Goal: Transaction & Acquisition: Purchase product/service

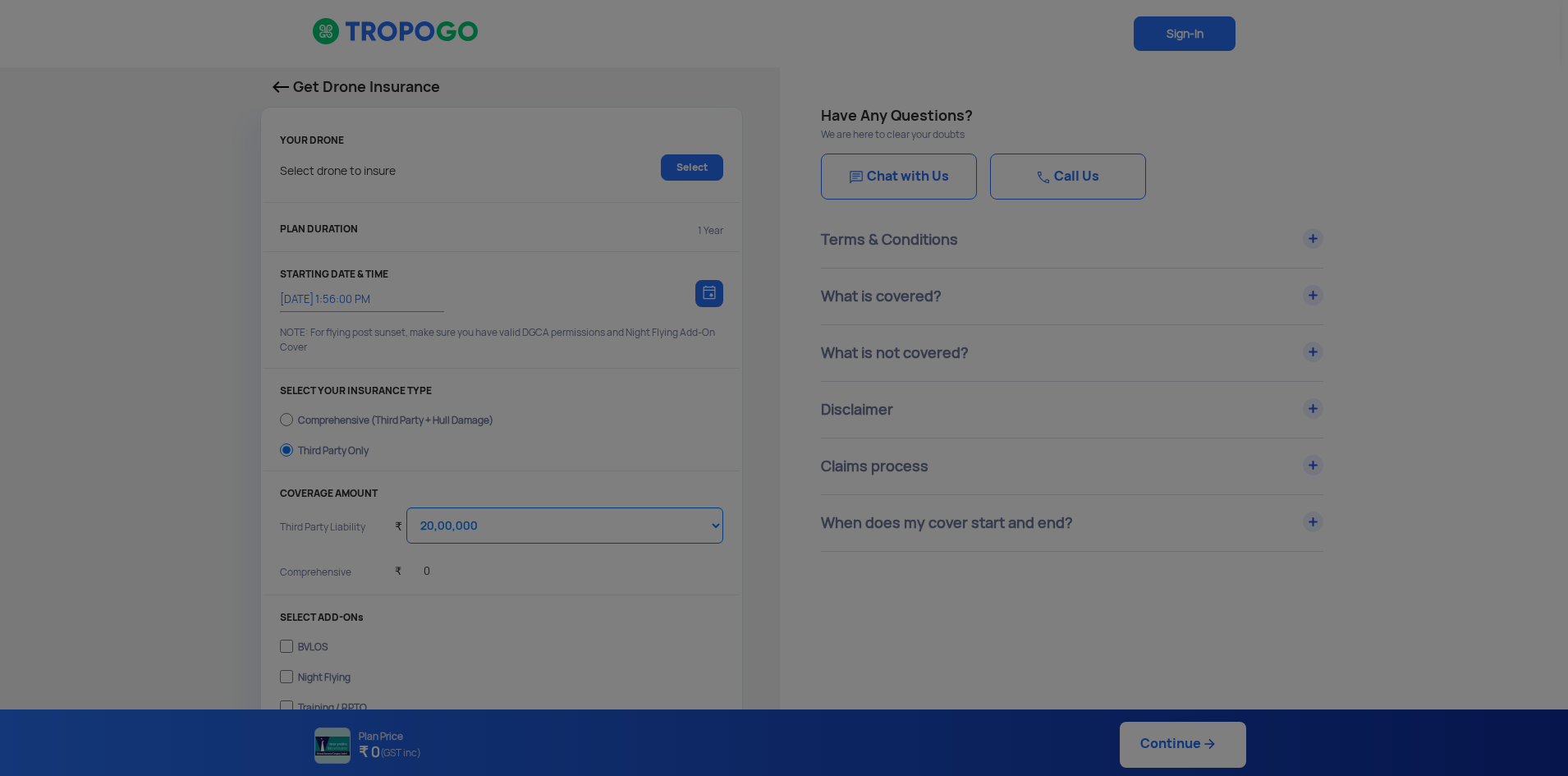
select select "2000000"
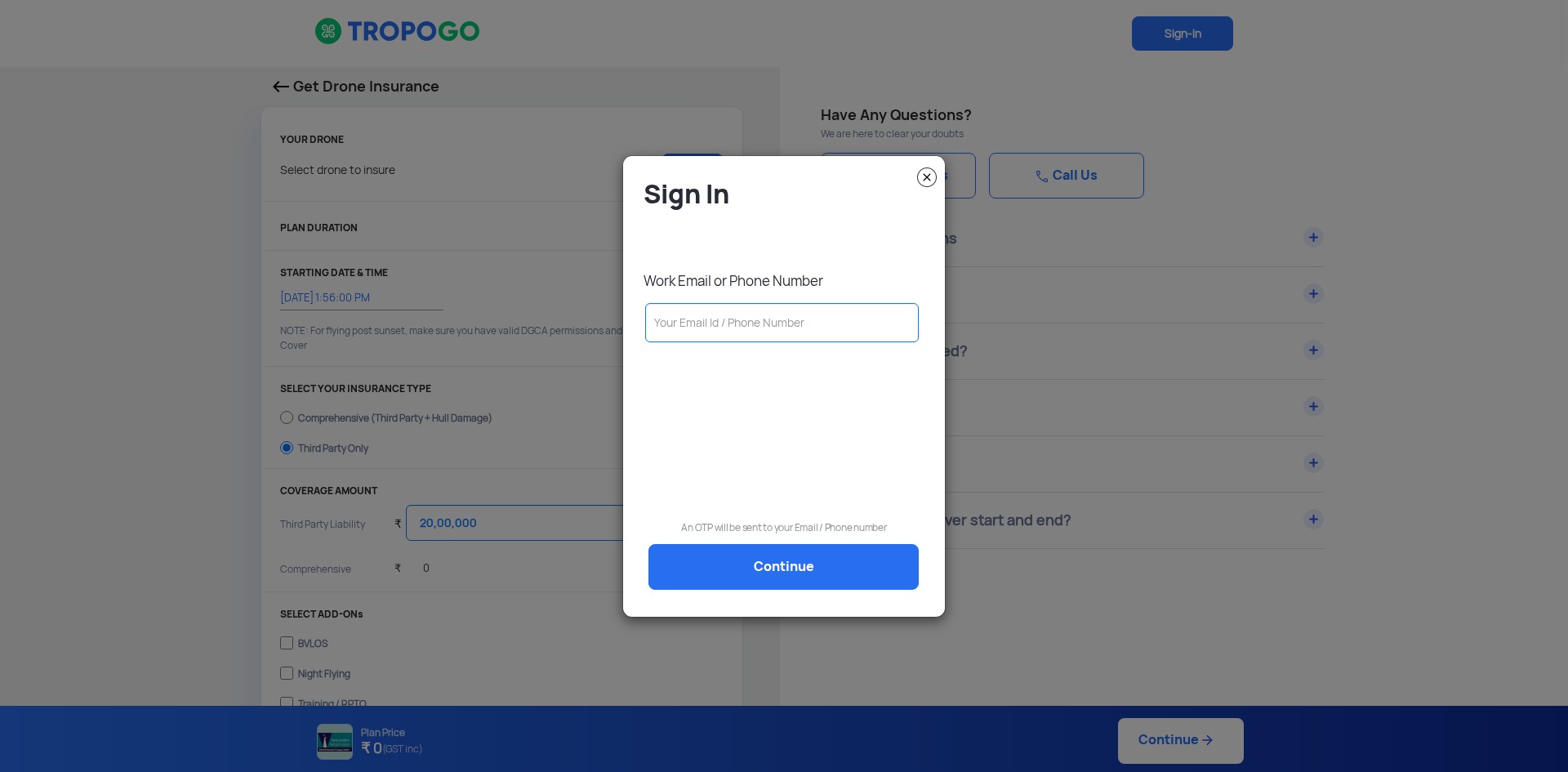
click at [818, 323] on input "text" at bounding box center [781, 323] width 274 height 39
click at [725, 331] on input "text" at bounding box center [781, 323] width 274 height 39
paste input "[PHONE_NUMBER]"
click at [673, 329] on input "[PHONE_NUMBER]" at bounding box center [781, 323] width 274 height 39
type input "8883525444"
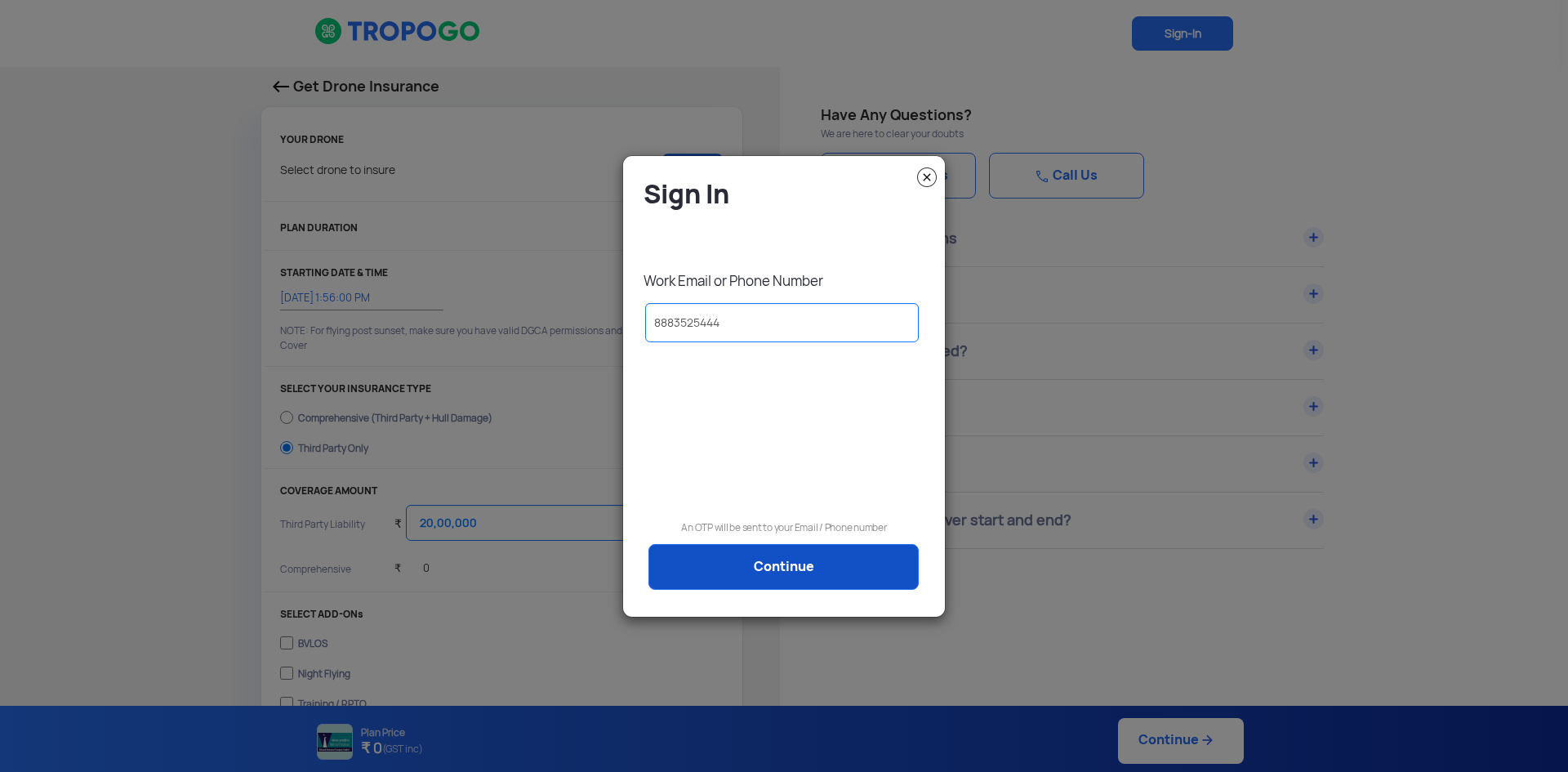
click at [763, 558] on link "Continue" at bounding box center [783, 566] width 270 height 45
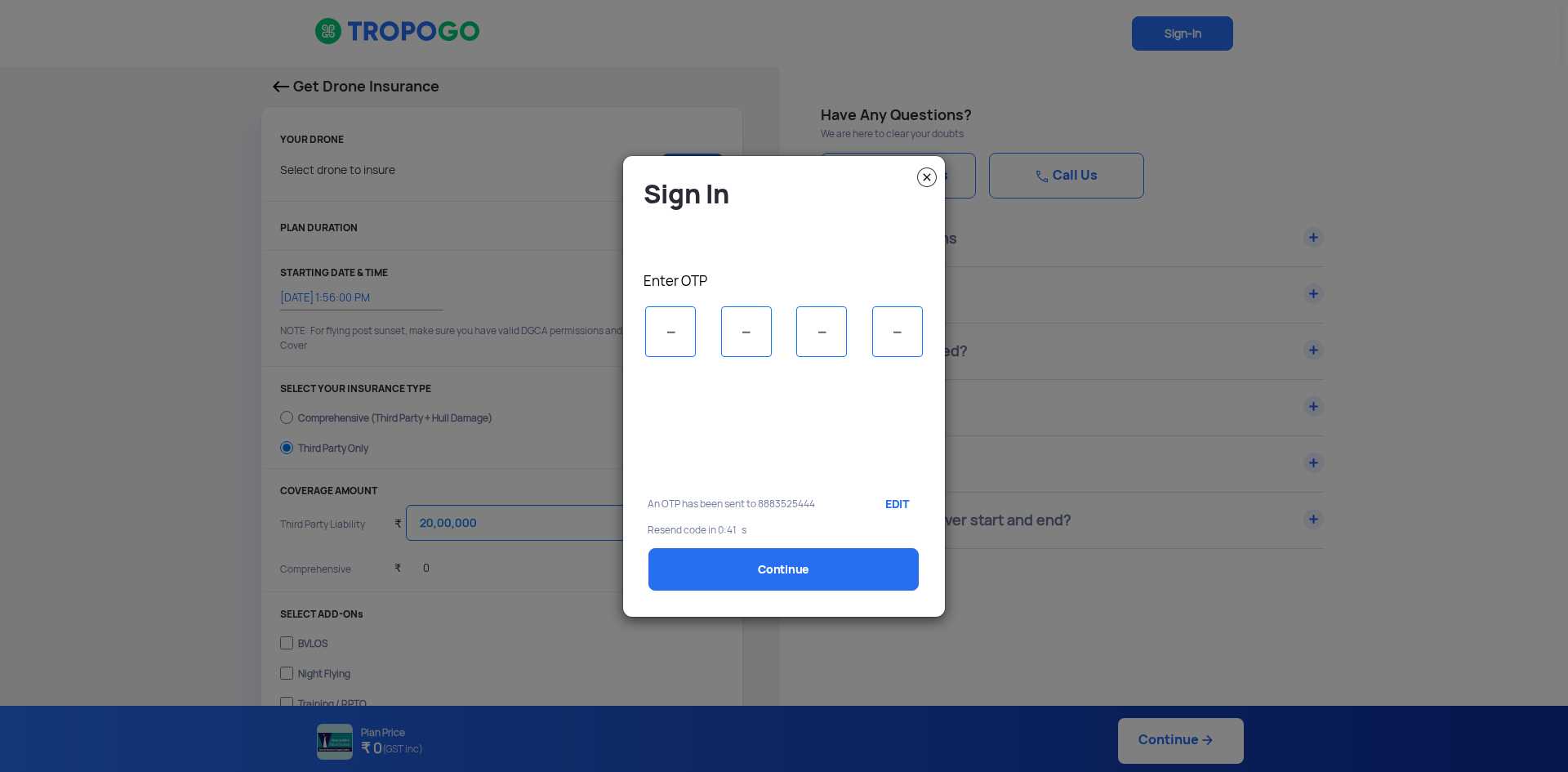
click at [930, 184] on img at bounding box center [926, 177] width 20 height 20
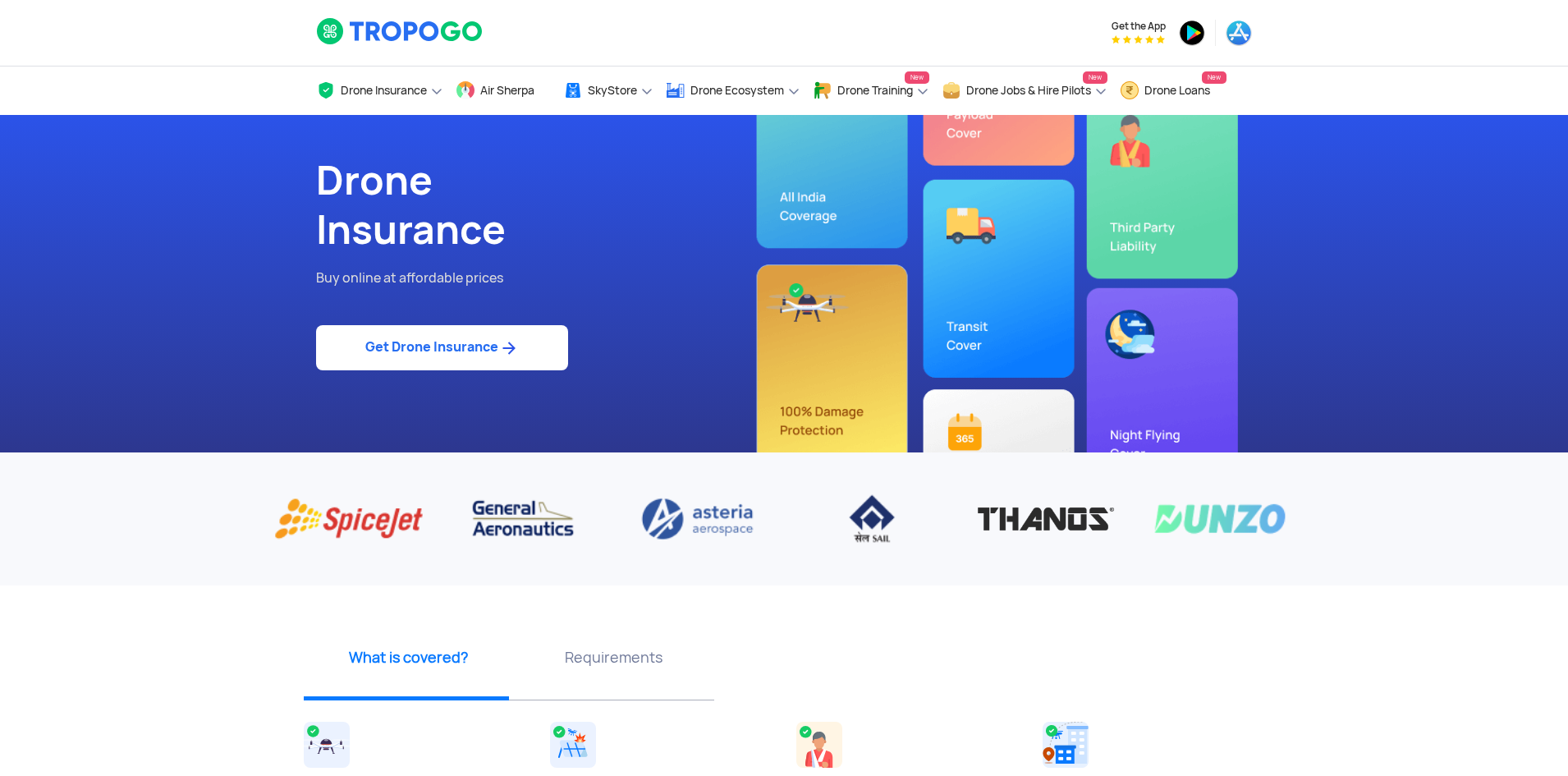
select select "1000000"
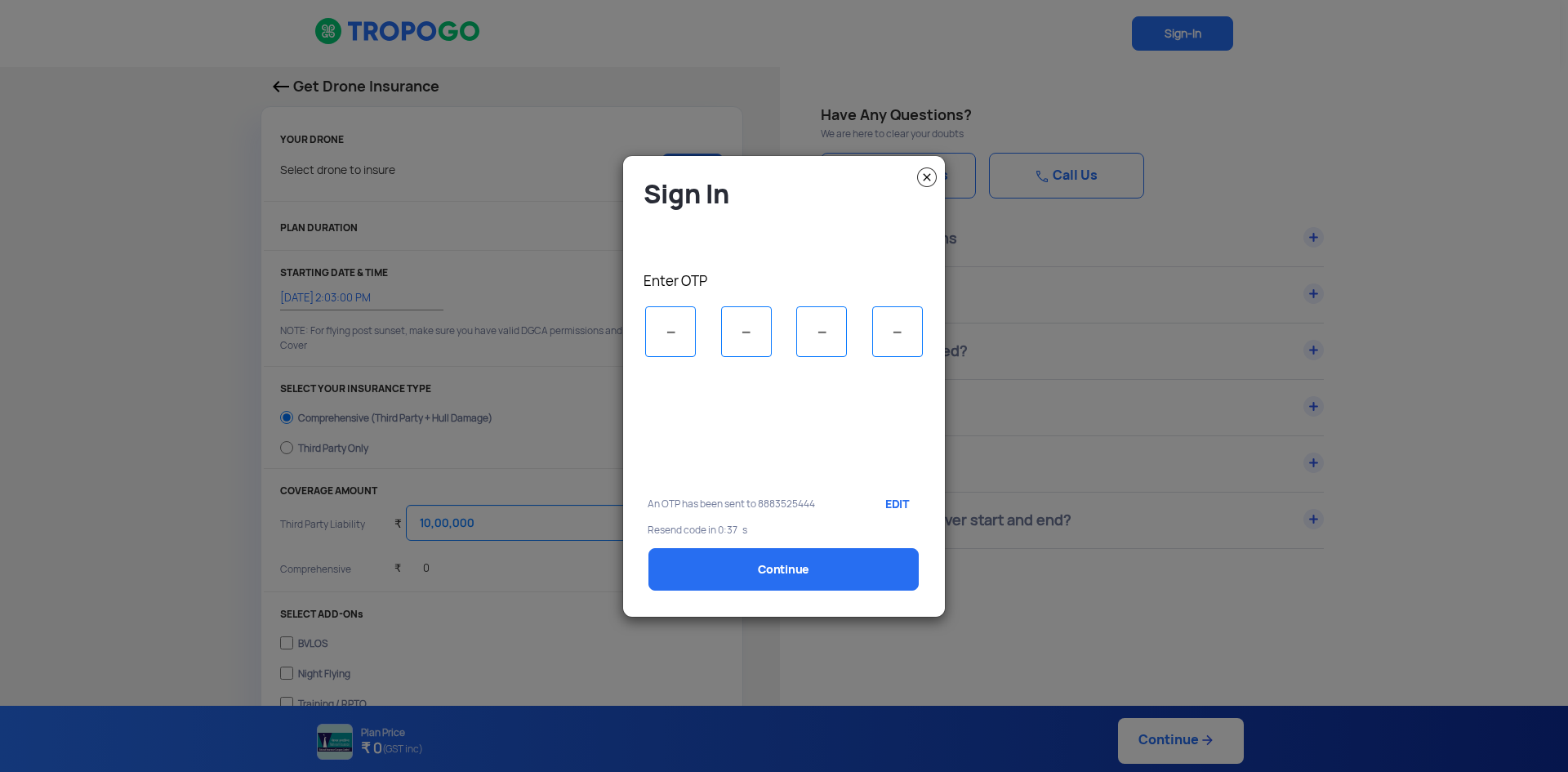
click at [926, 178] on img at bounding box center [926, 177] width 20 height 20
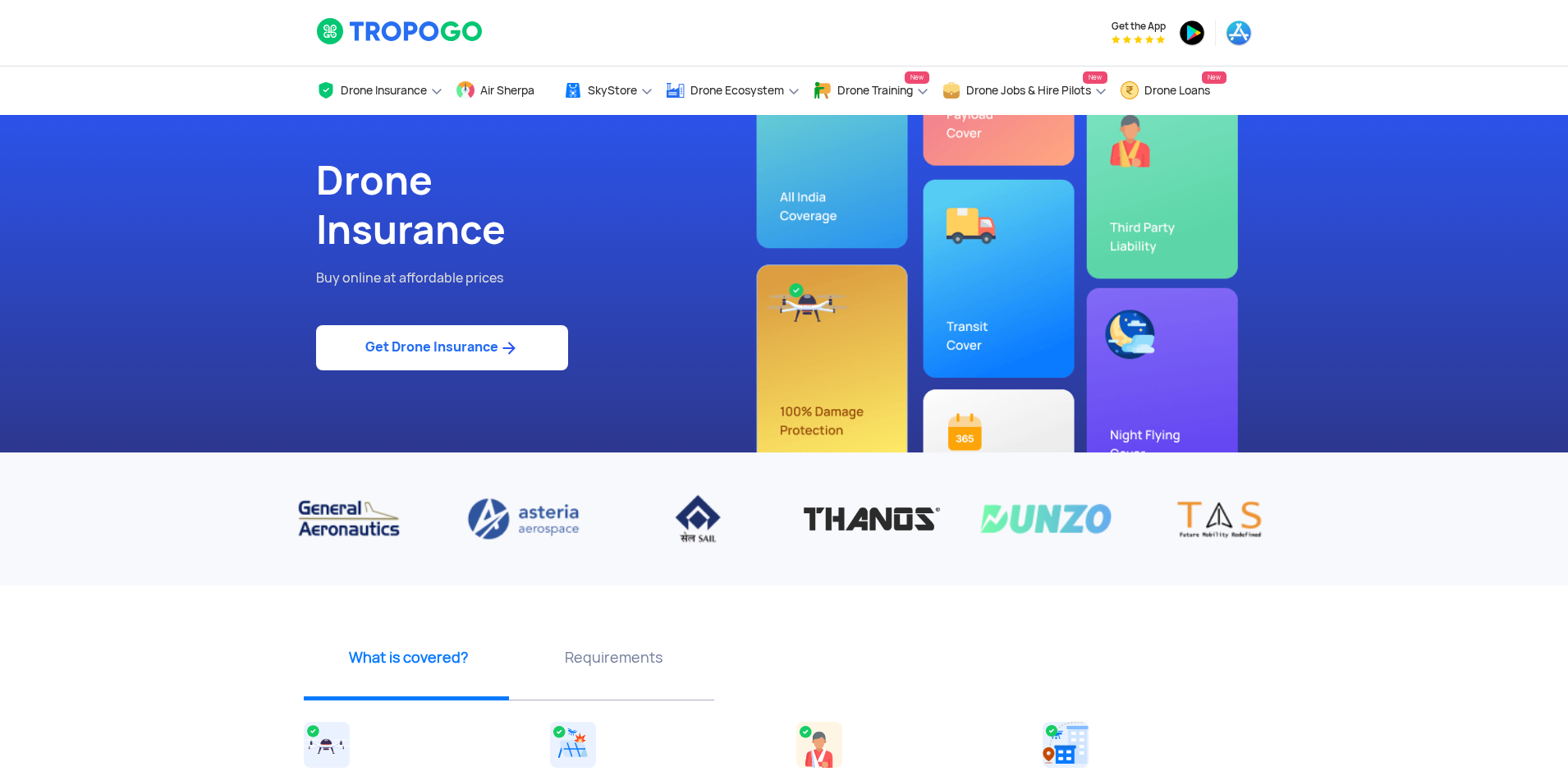
click at [498, 347] on link "Get Drone Insurance" at bounding box center [442, 347] width 252 height 45
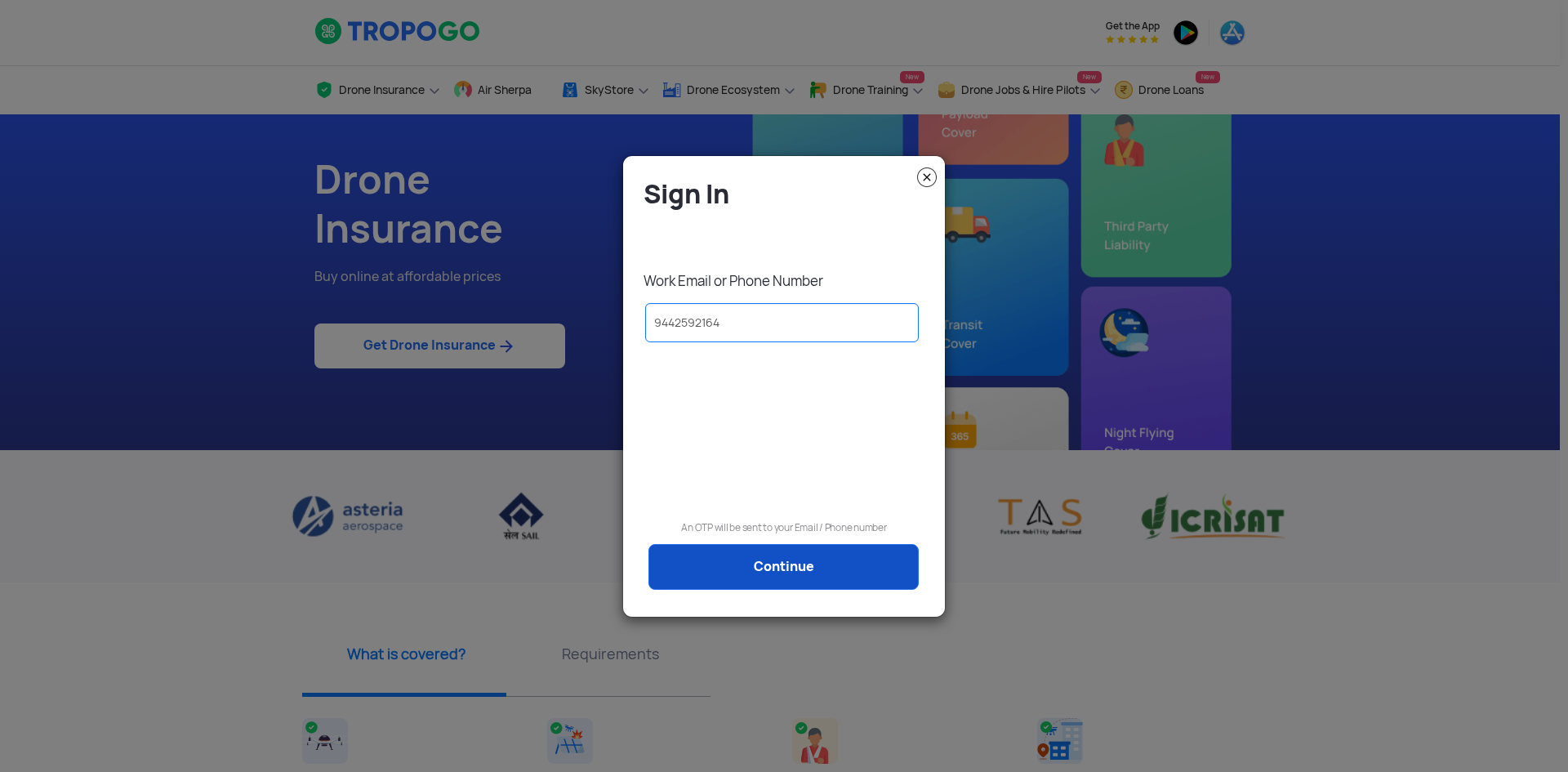
type input "9442592164"
click at [855, 572] on link "Continue" at bounding box center [783, 566] width 270 height 45
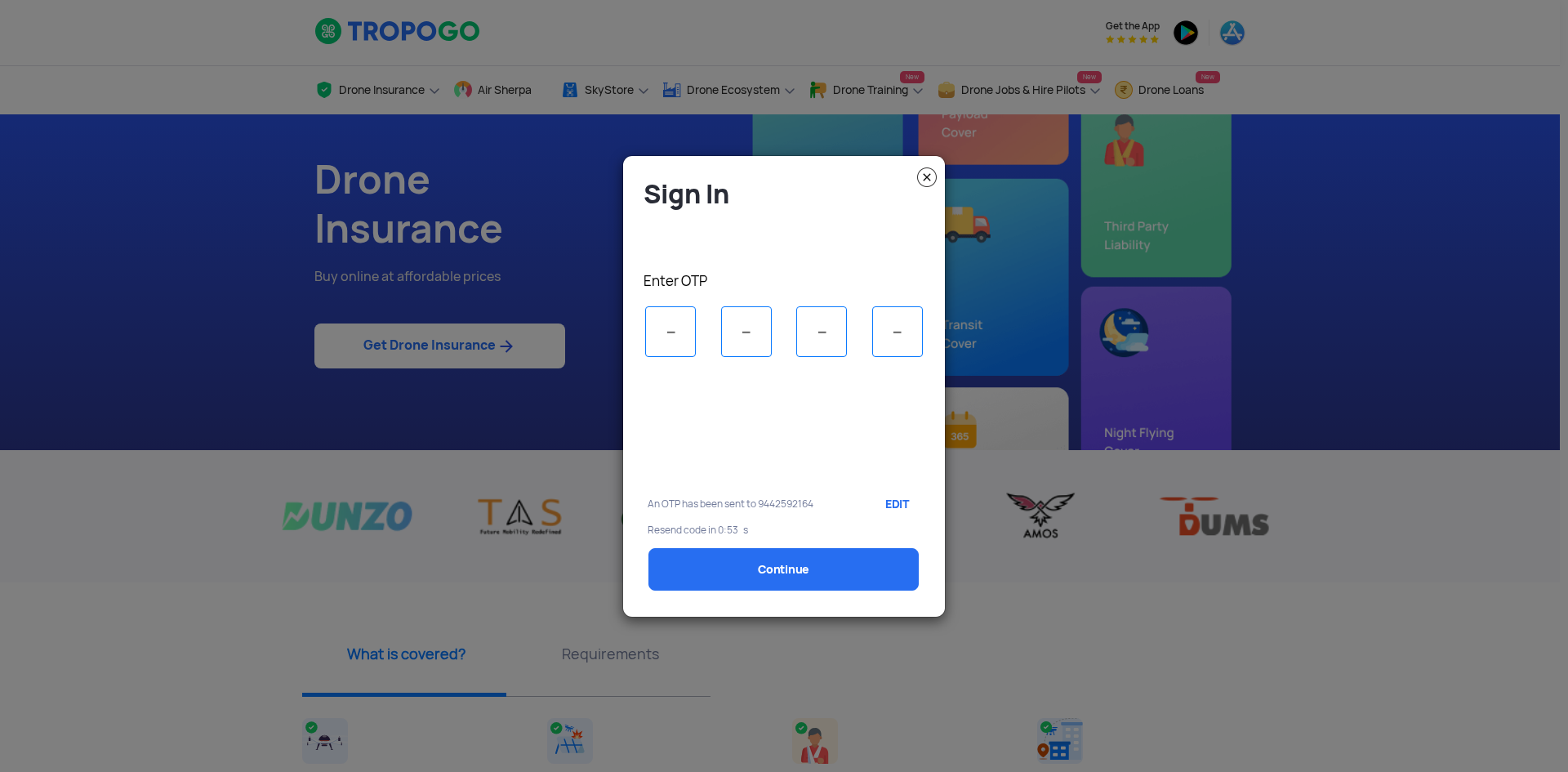
click at [676, 339] on input "tel" at bounding box center [670, 331] width 51 height 51
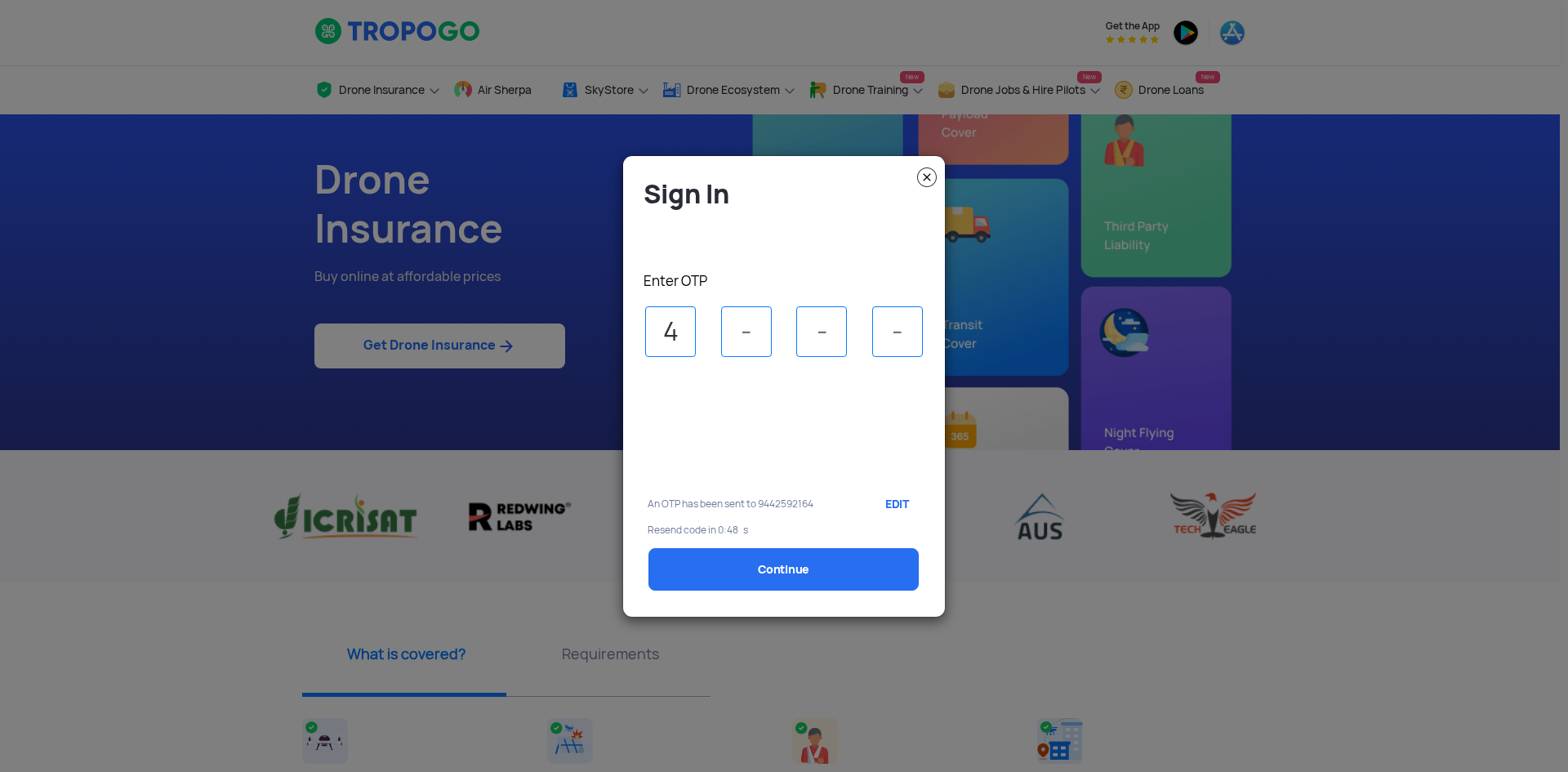
type input "4"
type input "1"
type input "2"
select select "1000000"
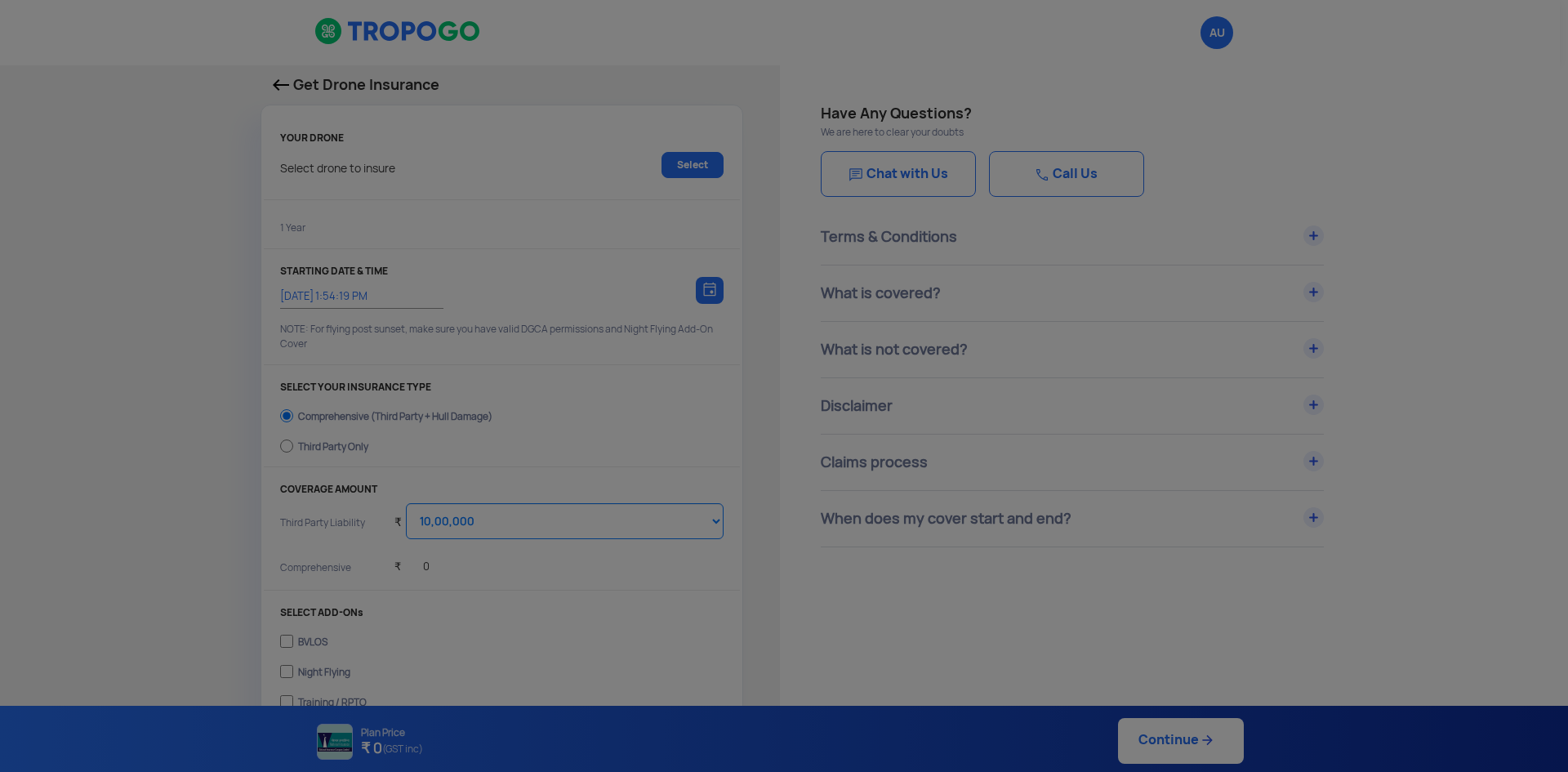
type input "[DATE] 2:04:00 PM"
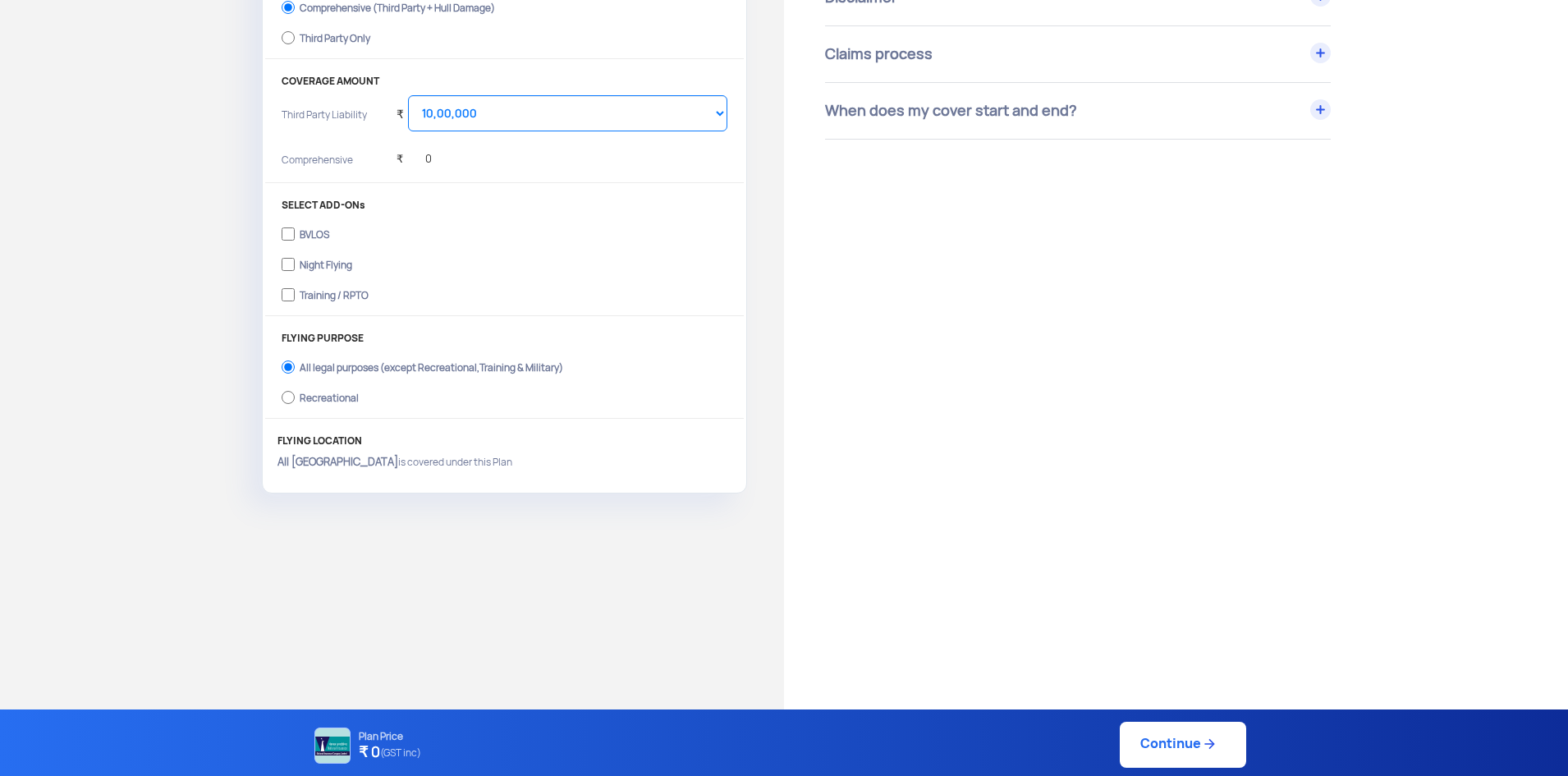
scroll to position [82, 0]
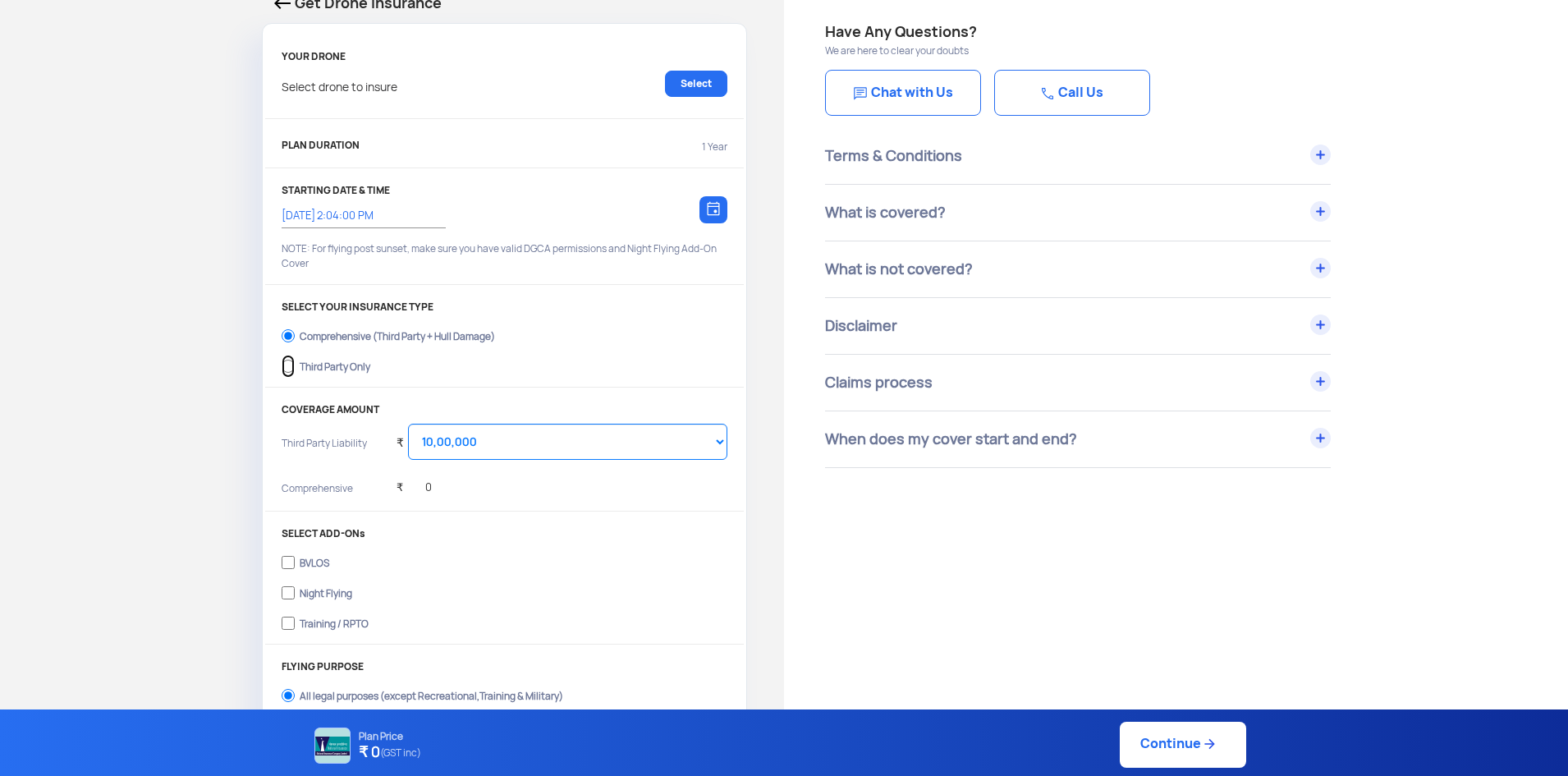
click at [290, 369] on input "Third Party Only" at bounding box center [288, 366] width 13 height 23
radio input "true"
select select "2000000"
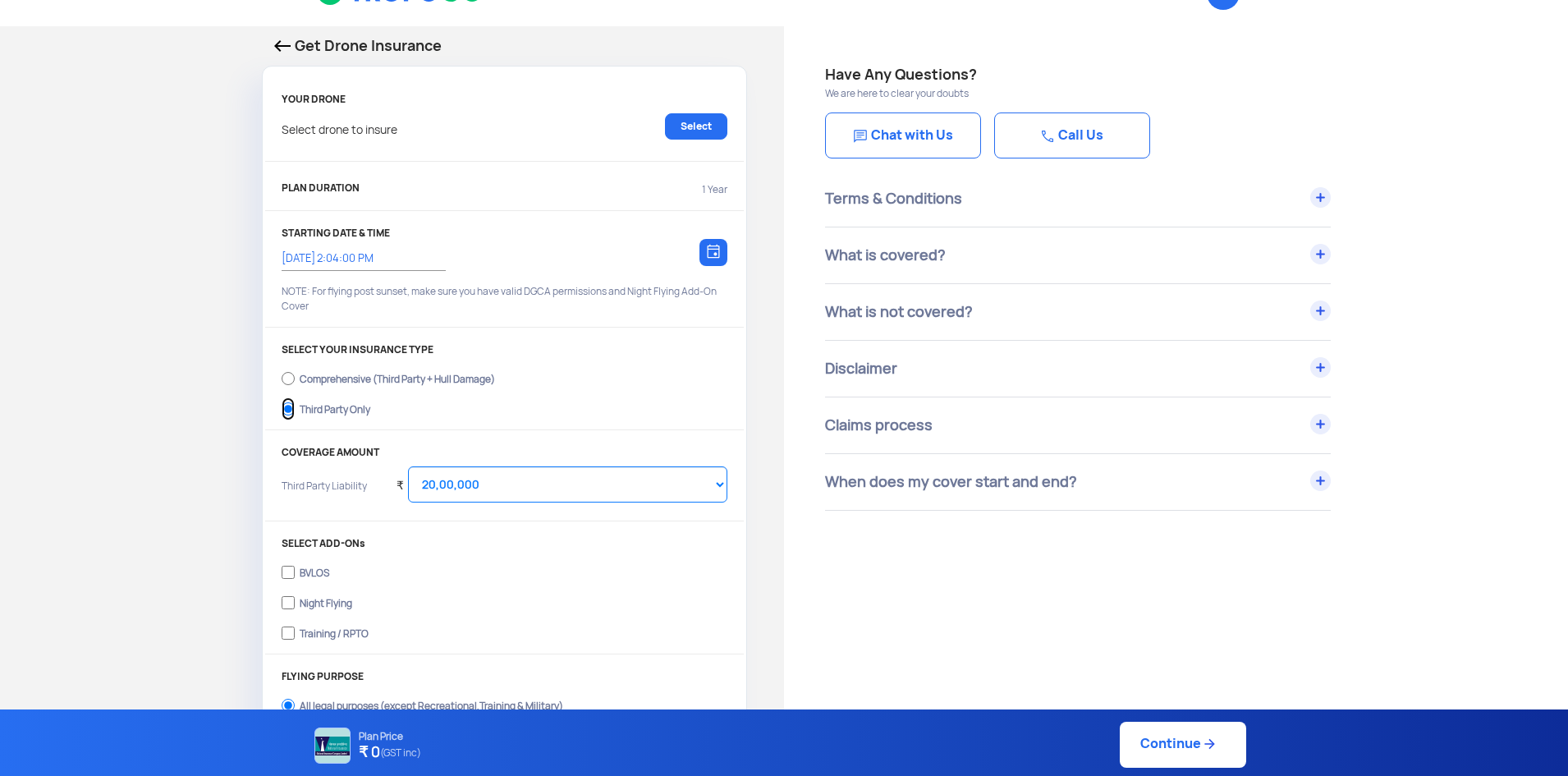
scroll to position [0, 0]
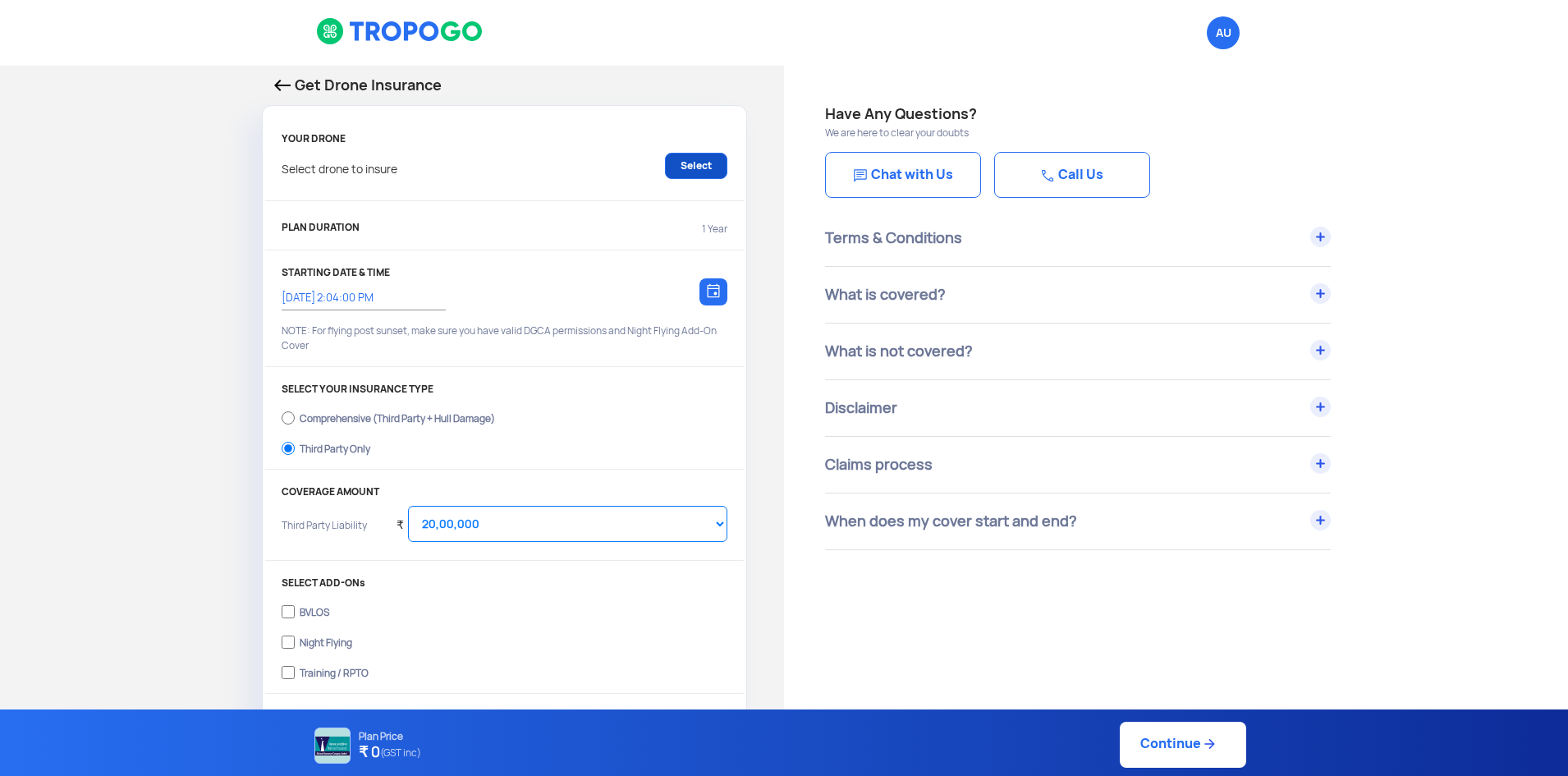
click at [710, 163] on link "Select" at bounding box center [696, 166] width 62 height 26
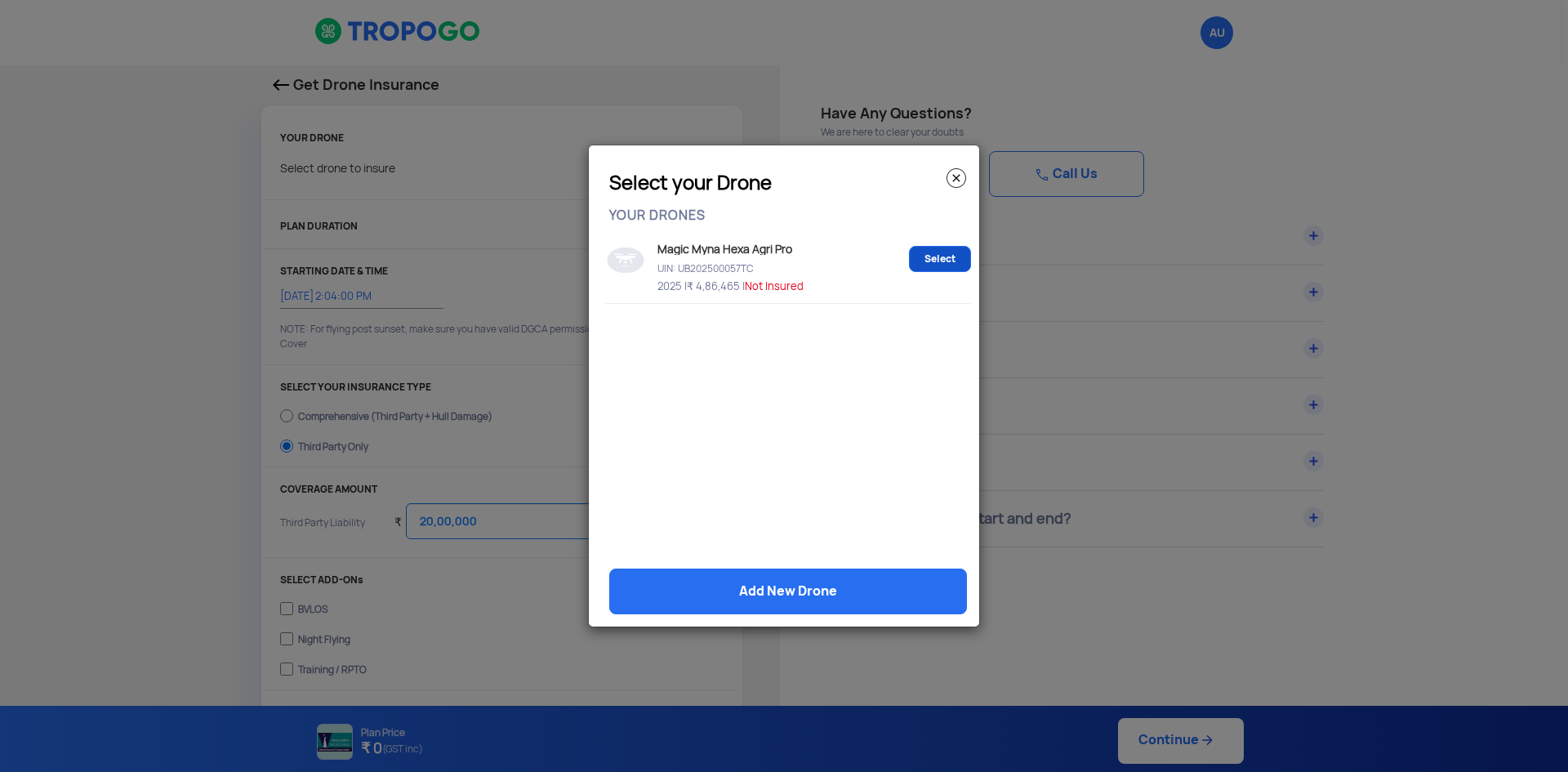
click at [933, 256] on link "Select" at bounding box center [940, 259] width 62 height 26
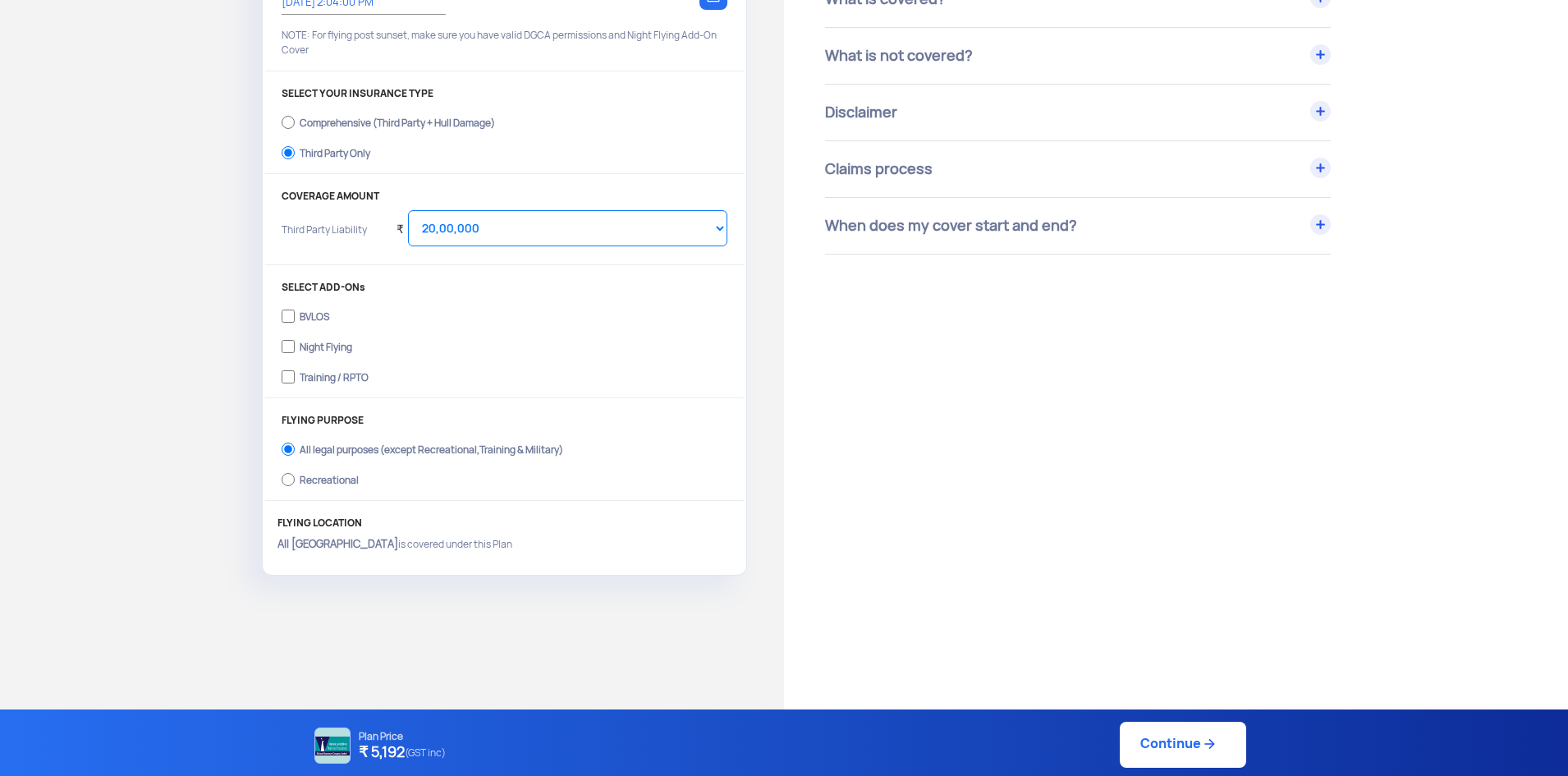
scroll to position [329, 0]
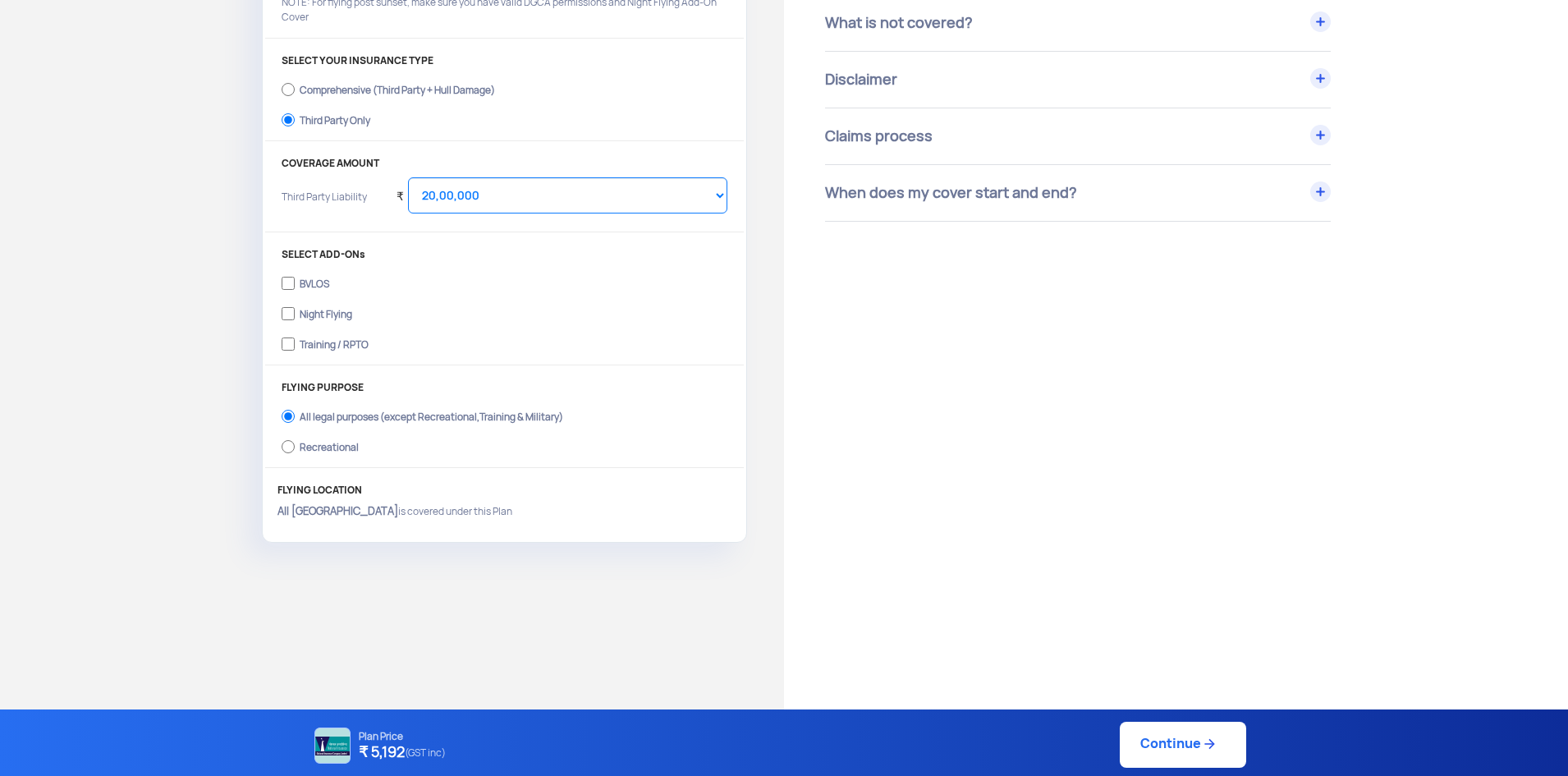
click at [1203, 742] on img at bounding box center [1209, 743] width 16 height 16
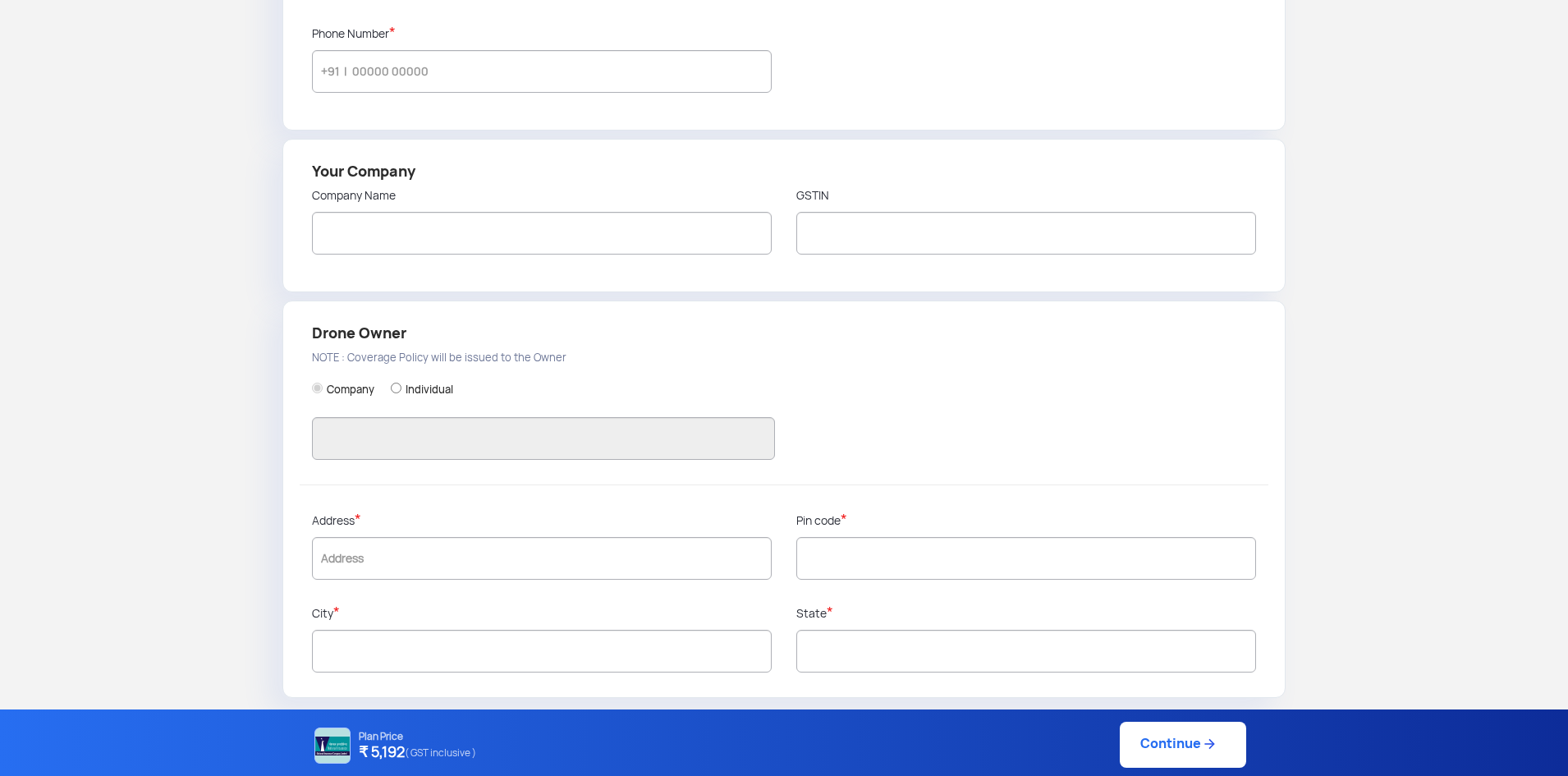
scroll to position [68, 0]
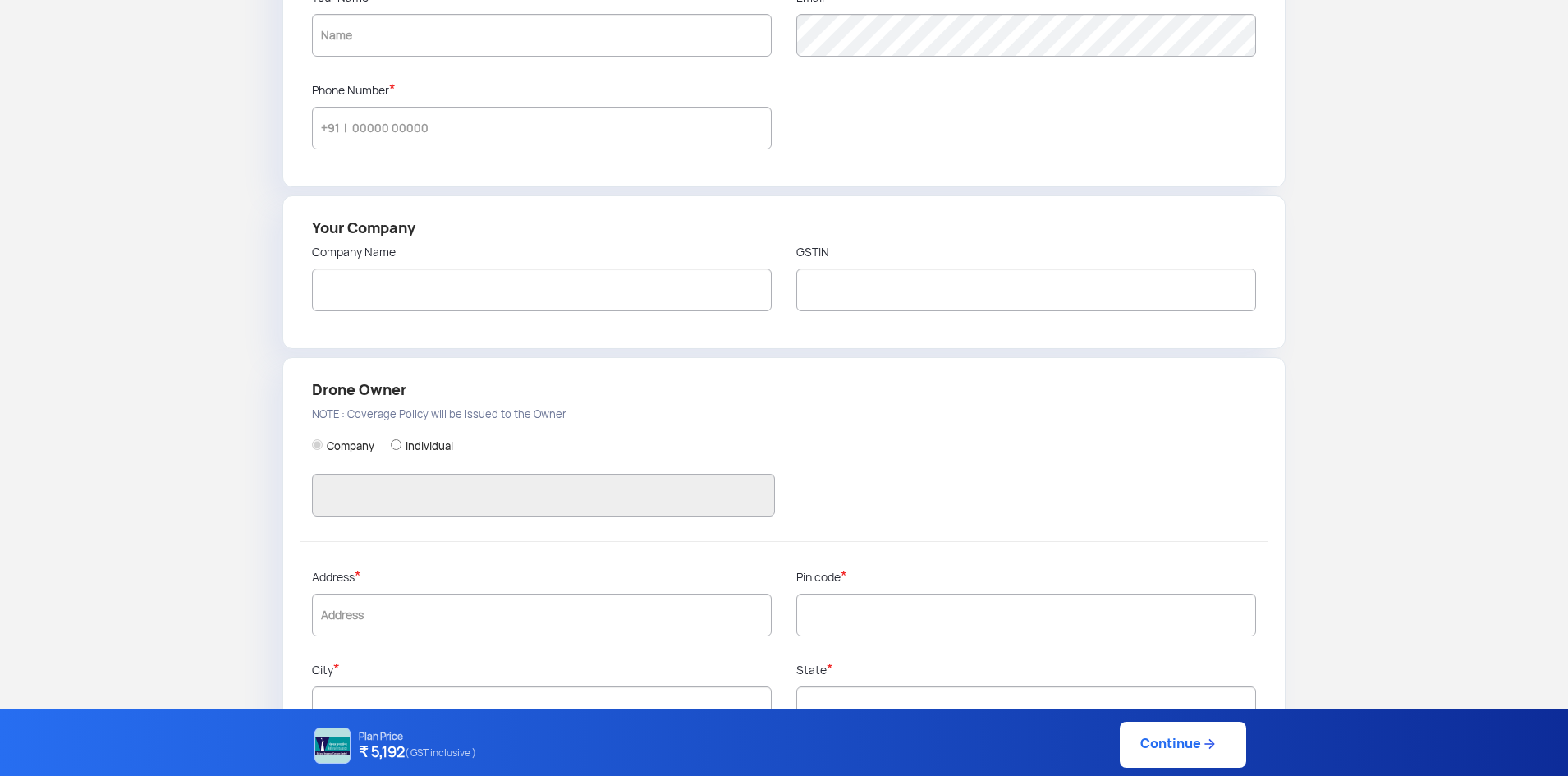
type input "9442592164"
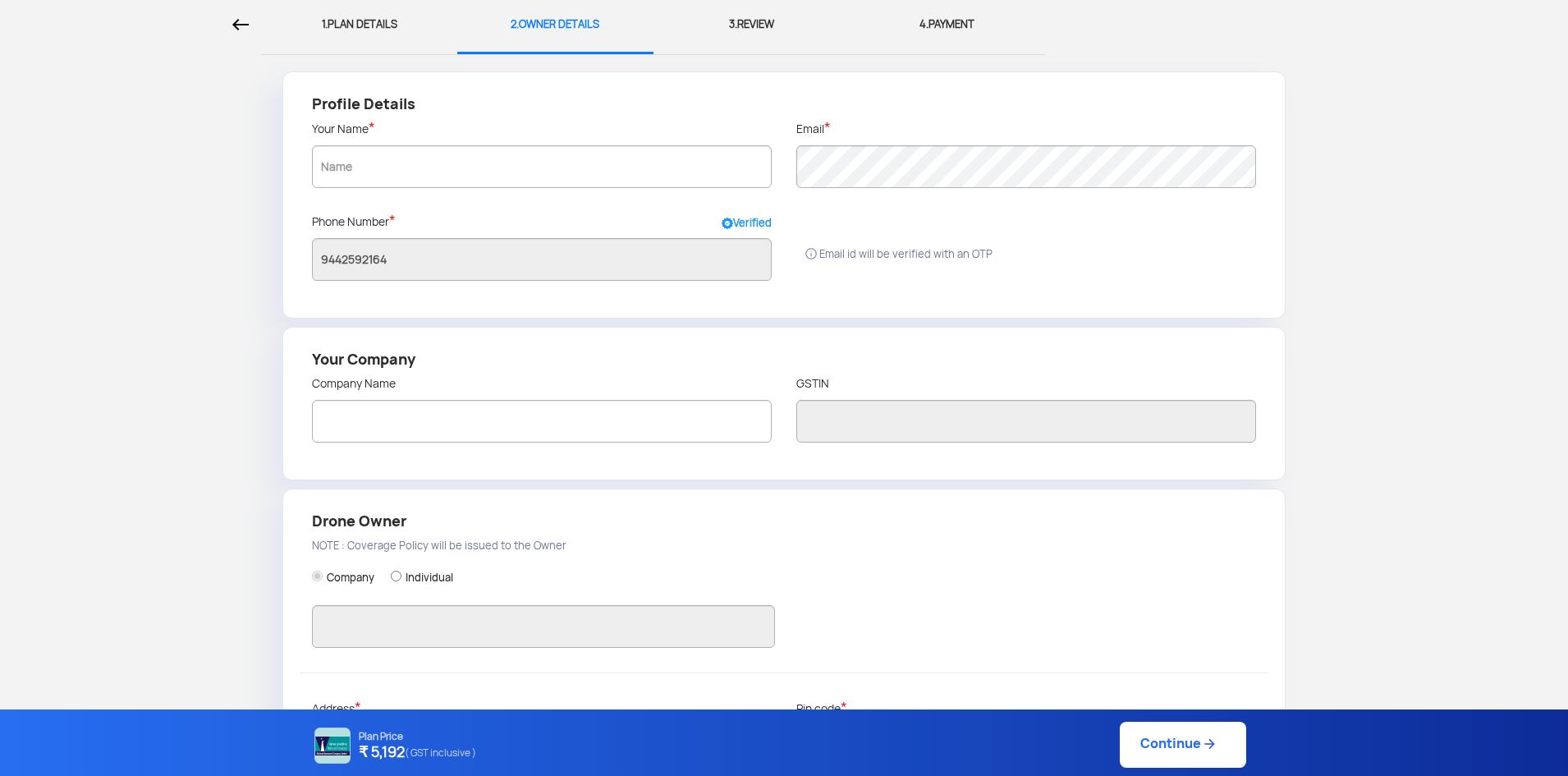
scroll to position [0, 0]
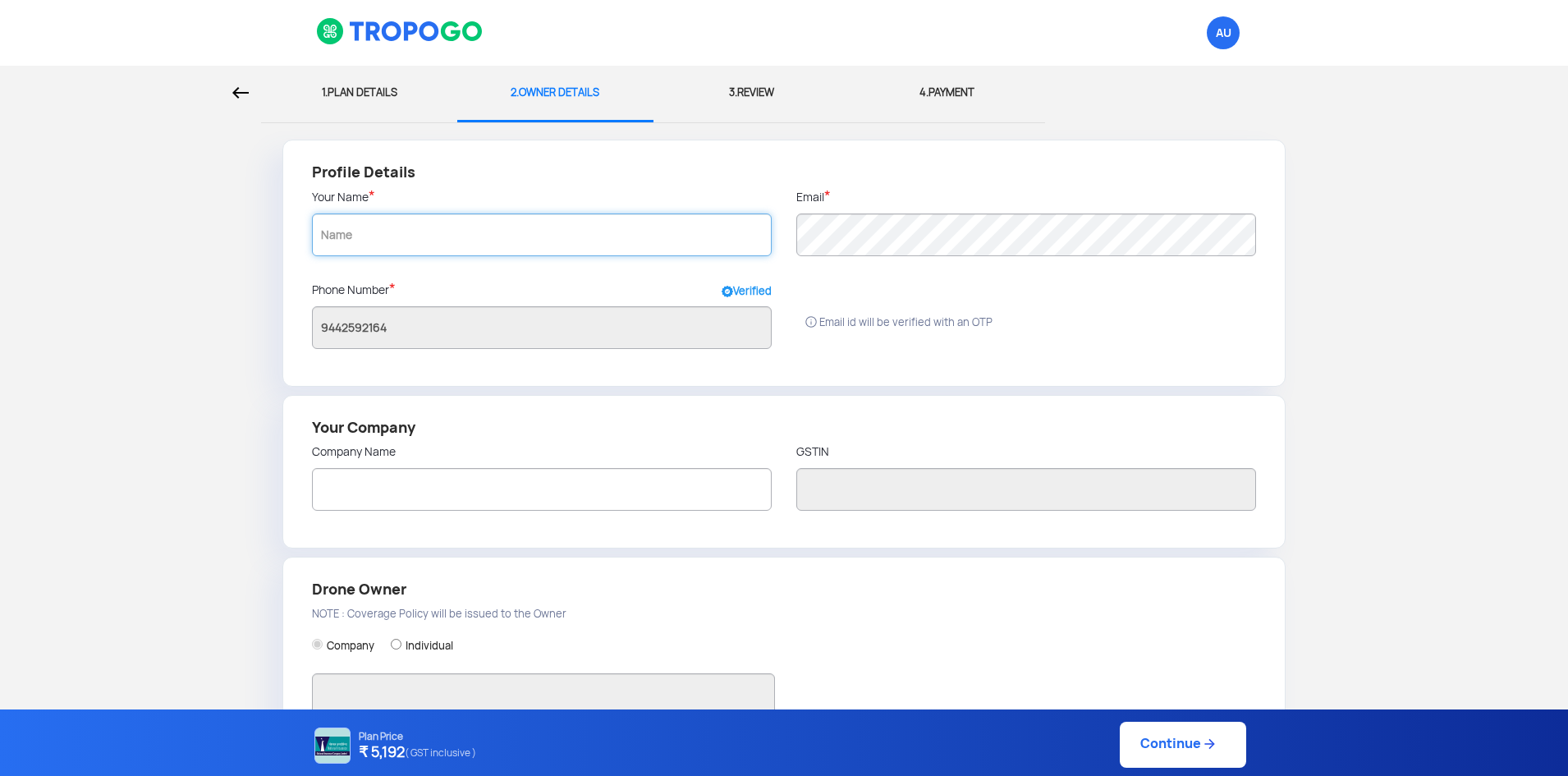
click at [583, 242] on input "text" at bounding box center [541, 235] width 459 height 43
radio input "false"
radio input "true"
click at [698, 478] on input "text" at bounding box center [541, 490] width 459 height 43
click at [649, 234] on input "text" at bounding box center [541, 235] width 459 height 43
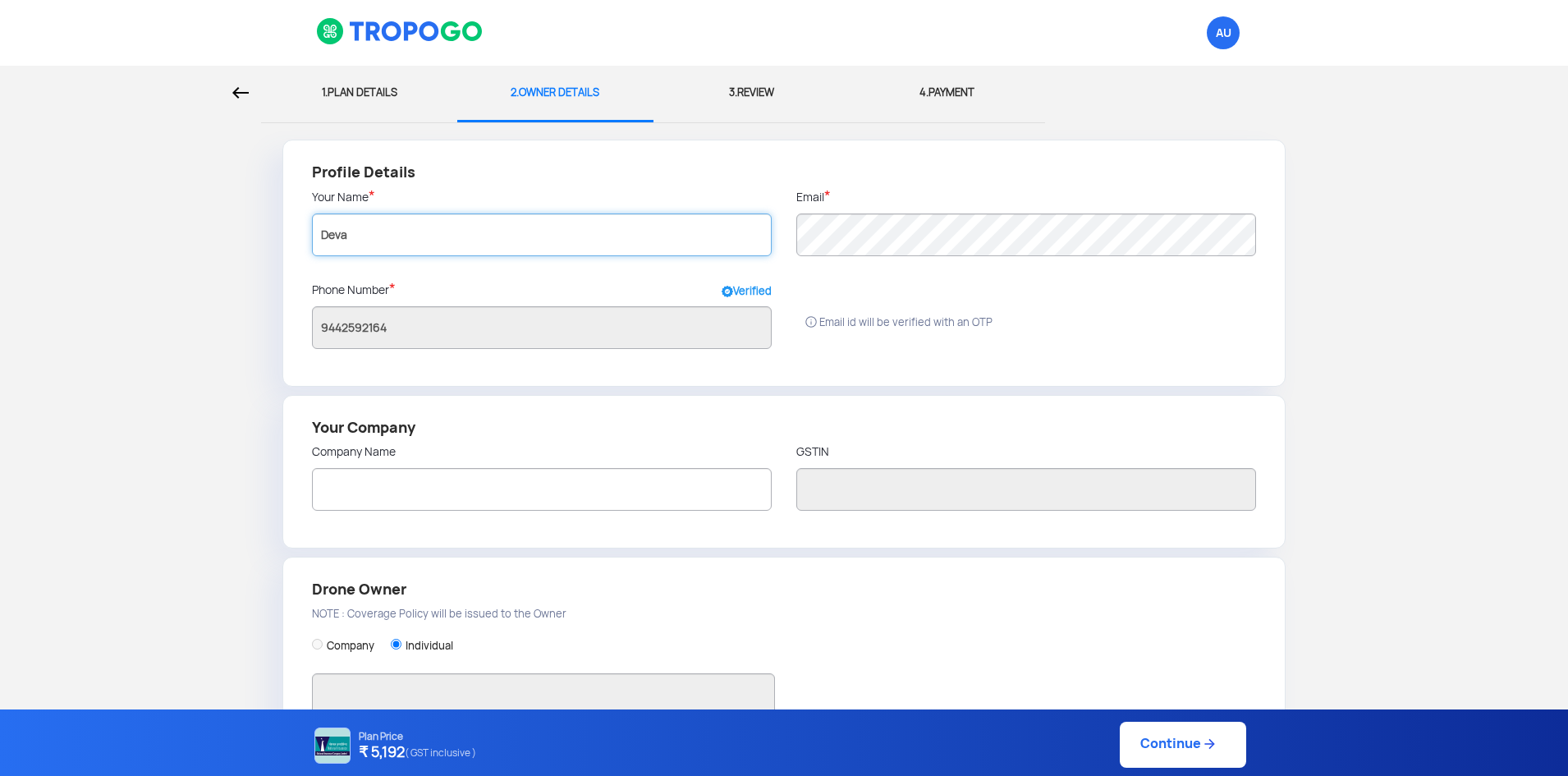
click at [402, 226] on input "Deva" at bounding box center [541, 235] width 459 height 43
type input "Deva"
click at [409, 230] on input "Deva" at bounding box center [541, 235] width 459 height 43
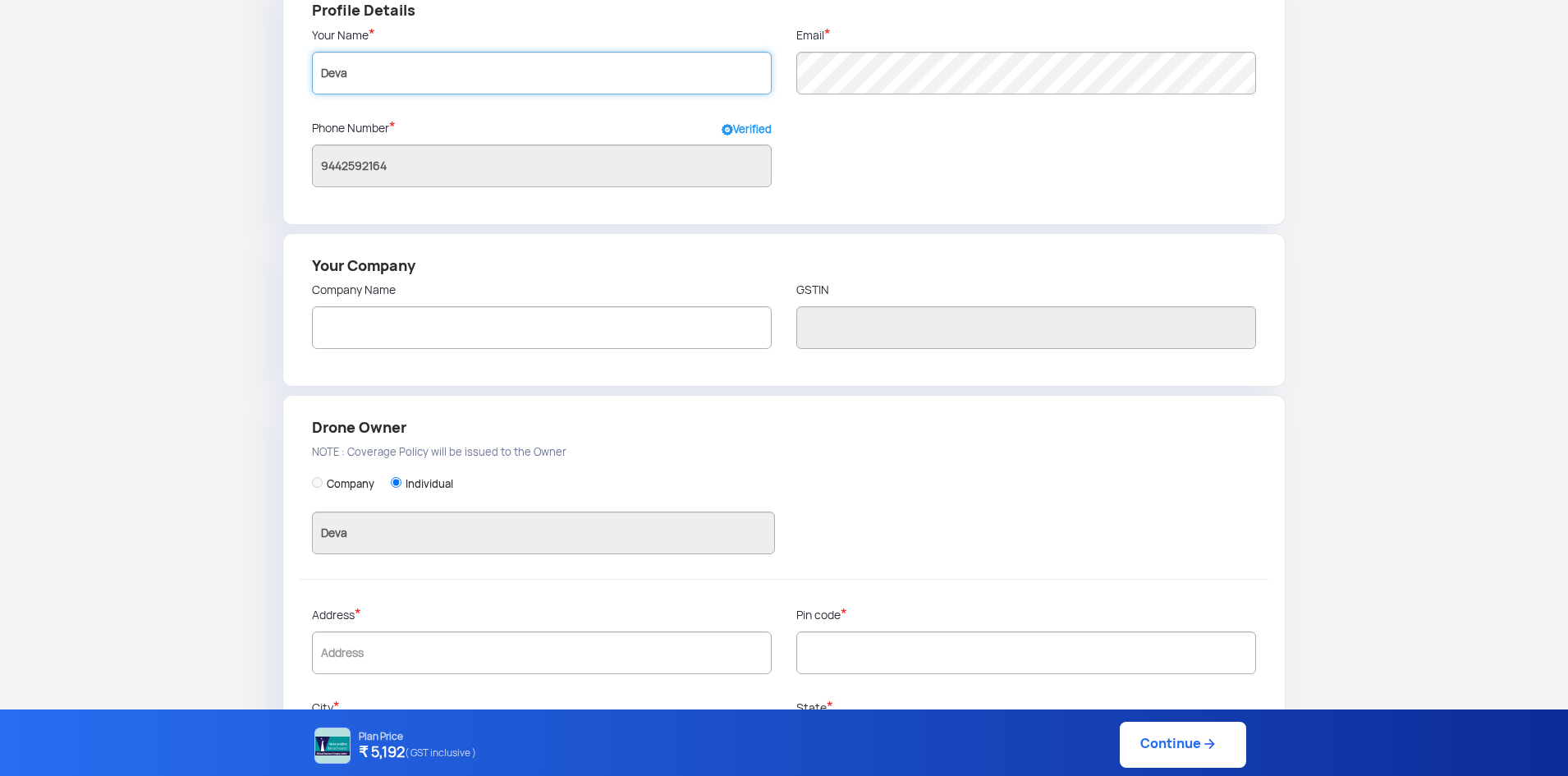
scroll to position [164, 0]
click at [466, 324] on input "text" at bounding box center [541, 325] width 459 height 43
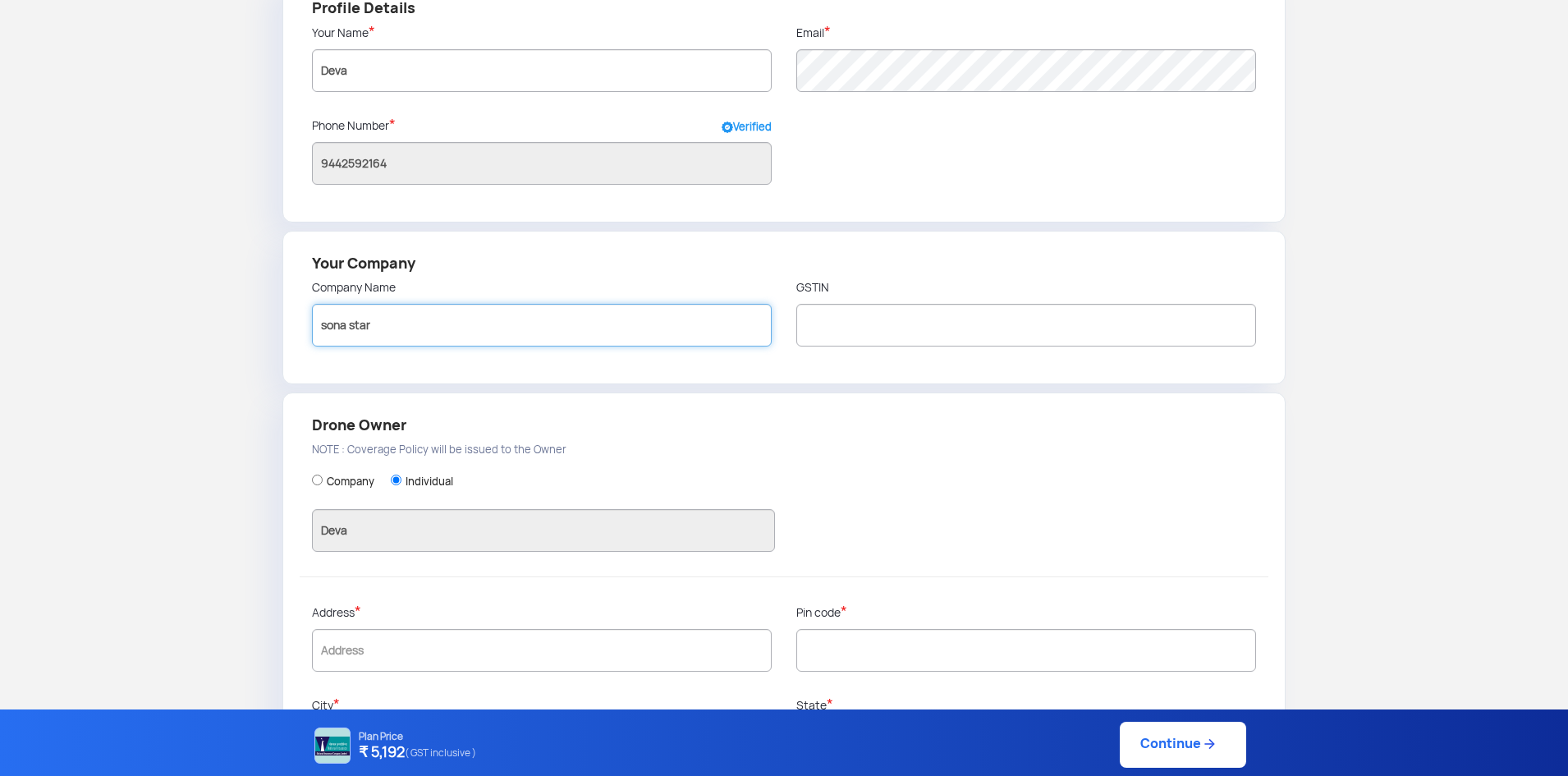
drag, startPoint x: 432, startPoint y: 326, endPoint x: 231, endPoint y: 322, distance: 201.0
click at [231, 322] on form "Profile Details Your Name * Deva Email * Phone Number * Verified [PHONE_NUMBER]…" at bounding box center [784, 382] width 1543 height 815
paste input "SONA STAR INNOVATION PRIVATE LIMITED"
type input "SONA STAR INNOVATION PRIVATE LIMITED"
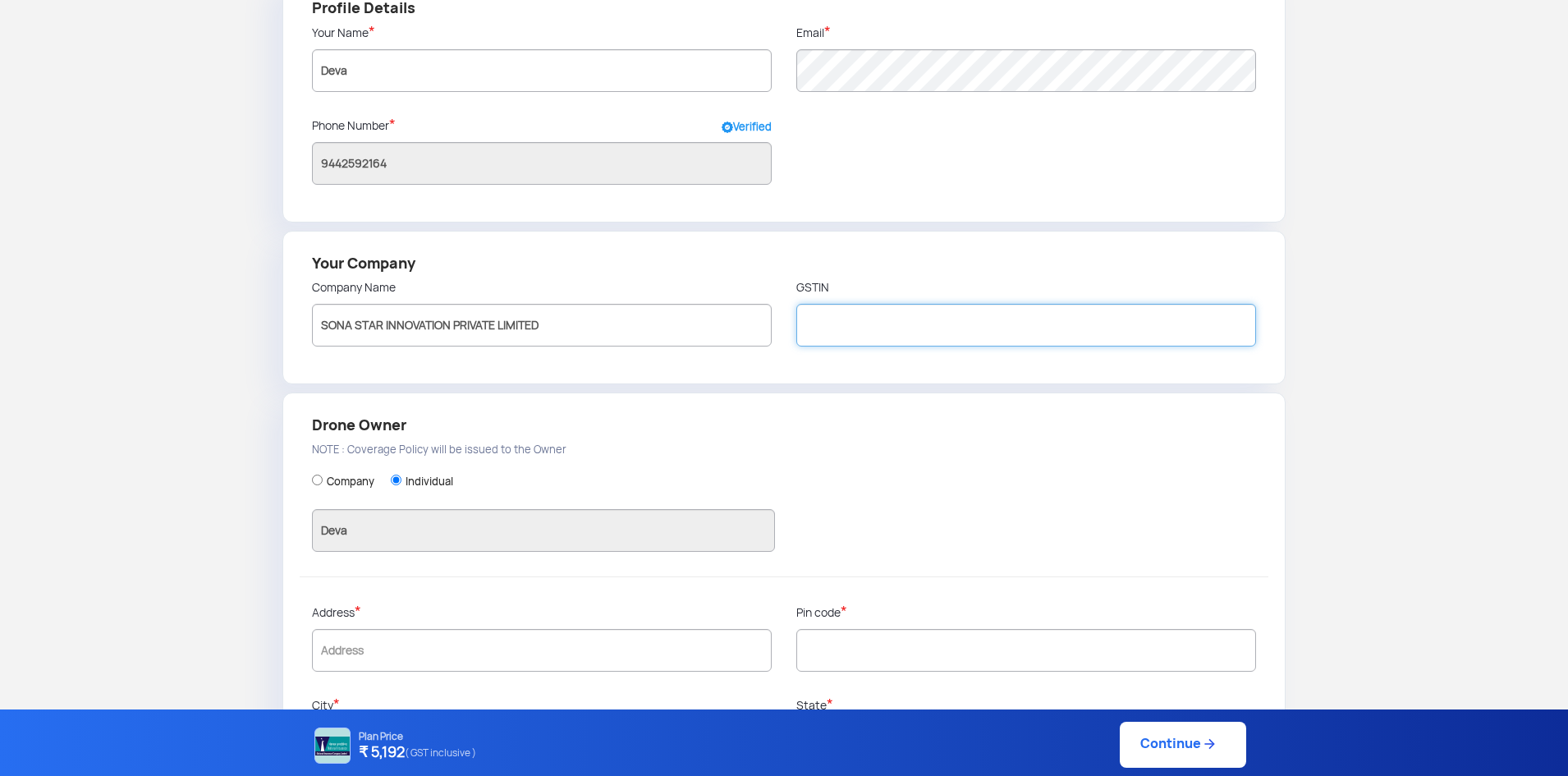
click at [962, 317] on input "text" at bounding box center [1026, 325] width 459 height 43
paste input "33ABDCS2065G1ZL"
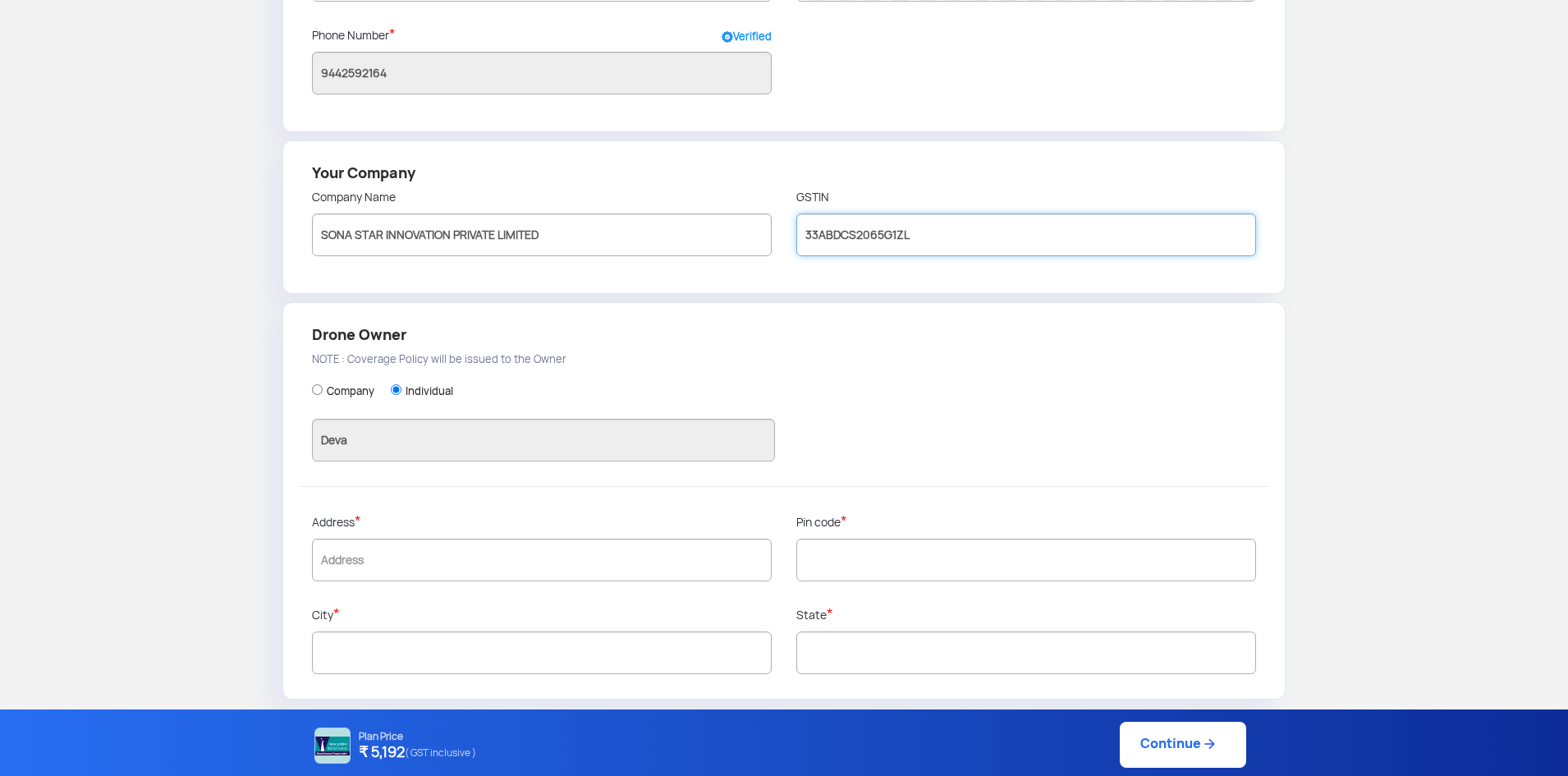
scroll to position [256, 0]
type input "33ABDCS2065G1ZL"
click at [314, 390] on input "Company" at bounding box center [317, 388] width 10 height 10
radio input "true"
type input "SONA STAR INNOVATION PRIVATE LIMITED"
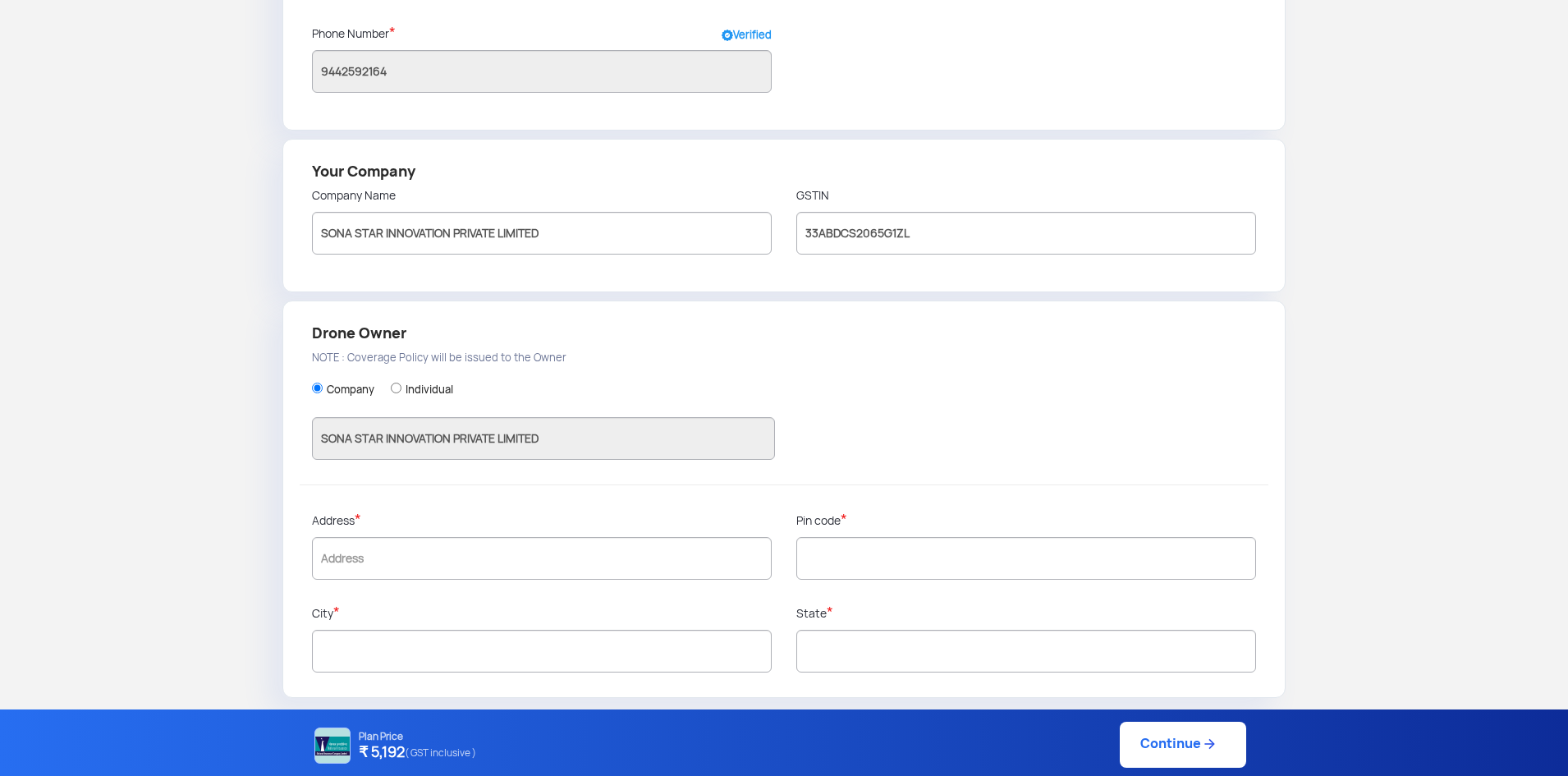
click at [442, 579] on div "Address *" at bounding box center [542, 558] width 484 height 93
click at [485, 558] on input "text" at bounding box center [541, 559] width 459 height 43
click at [478, 558] on input "text" at bounding box center [541, 559] width 459 height 43
paste input "[DOMAIN_NAME][STREET_ADDRESS]"
click at [923, 558] on input "text" at bounding box center [1026, 559] width 459 height 43
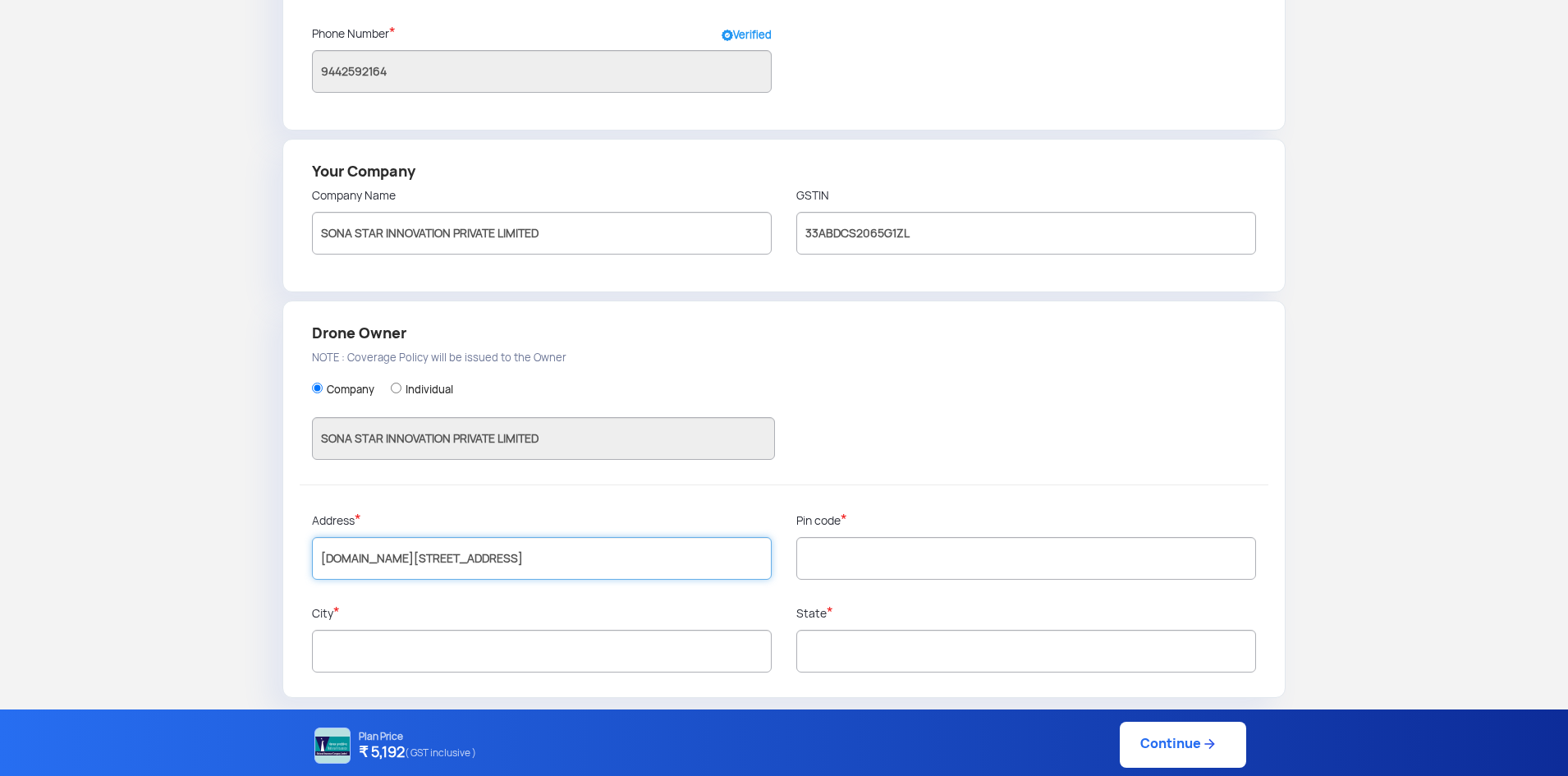
click at [710, 558] on input "[DOMAIN_NAME][STREET_ADDRESS]" at bounding box center [541, 559] width 459 height 43
type input "[DOMAIN_NAME][STREET_ADDRESS],"
click at [955, 561] on input "text" at bounding box center [1026, 559] width 459 height 43
paste input "637504"
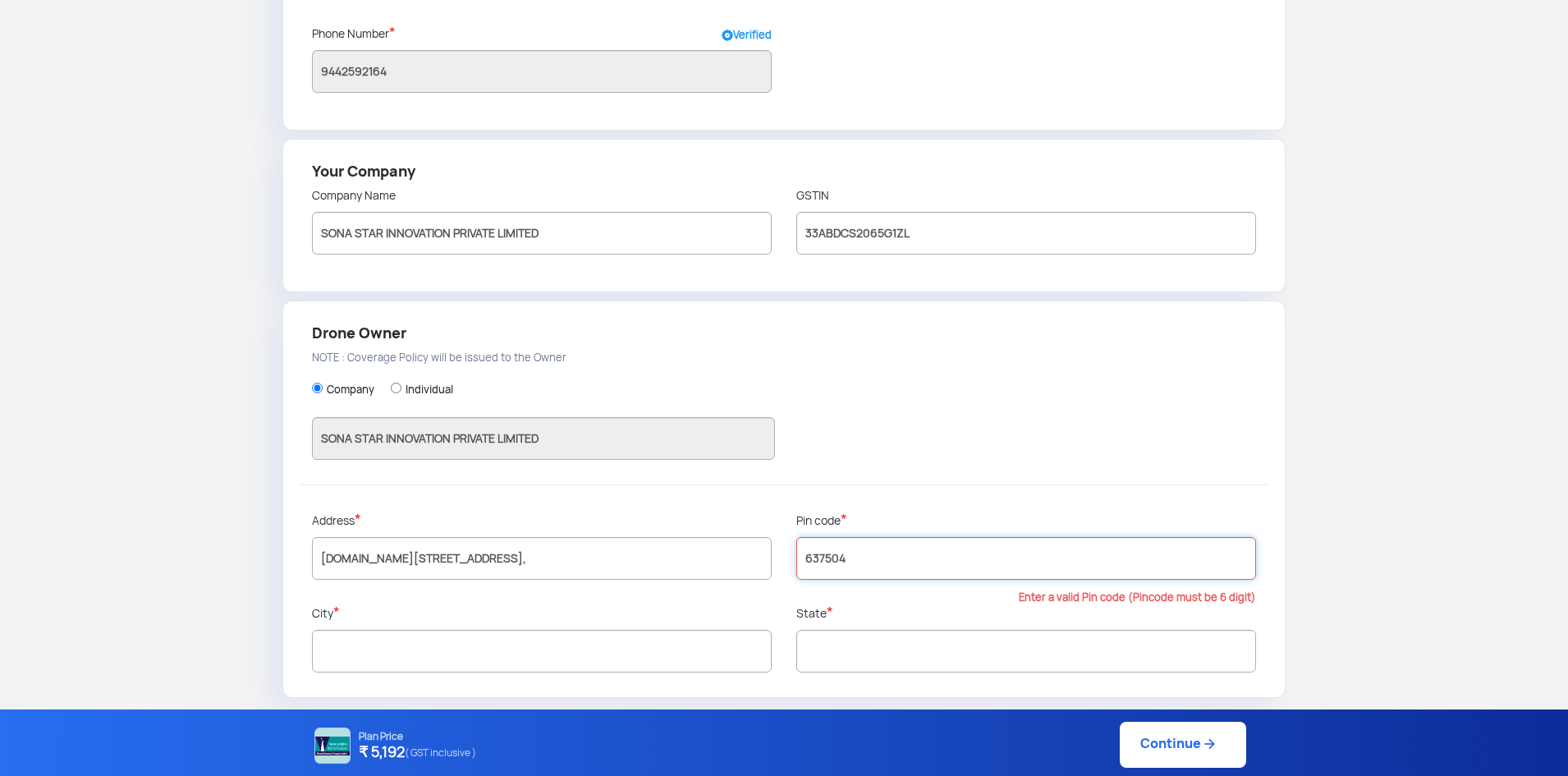
type input "637504"
click at [609, 560] on input "[DOMAIN_NAME][STREET_ADDRESS]," at bounding box center [541, 559] width 459 height 43
type input "[GEOGRAPHIC_DATA]"
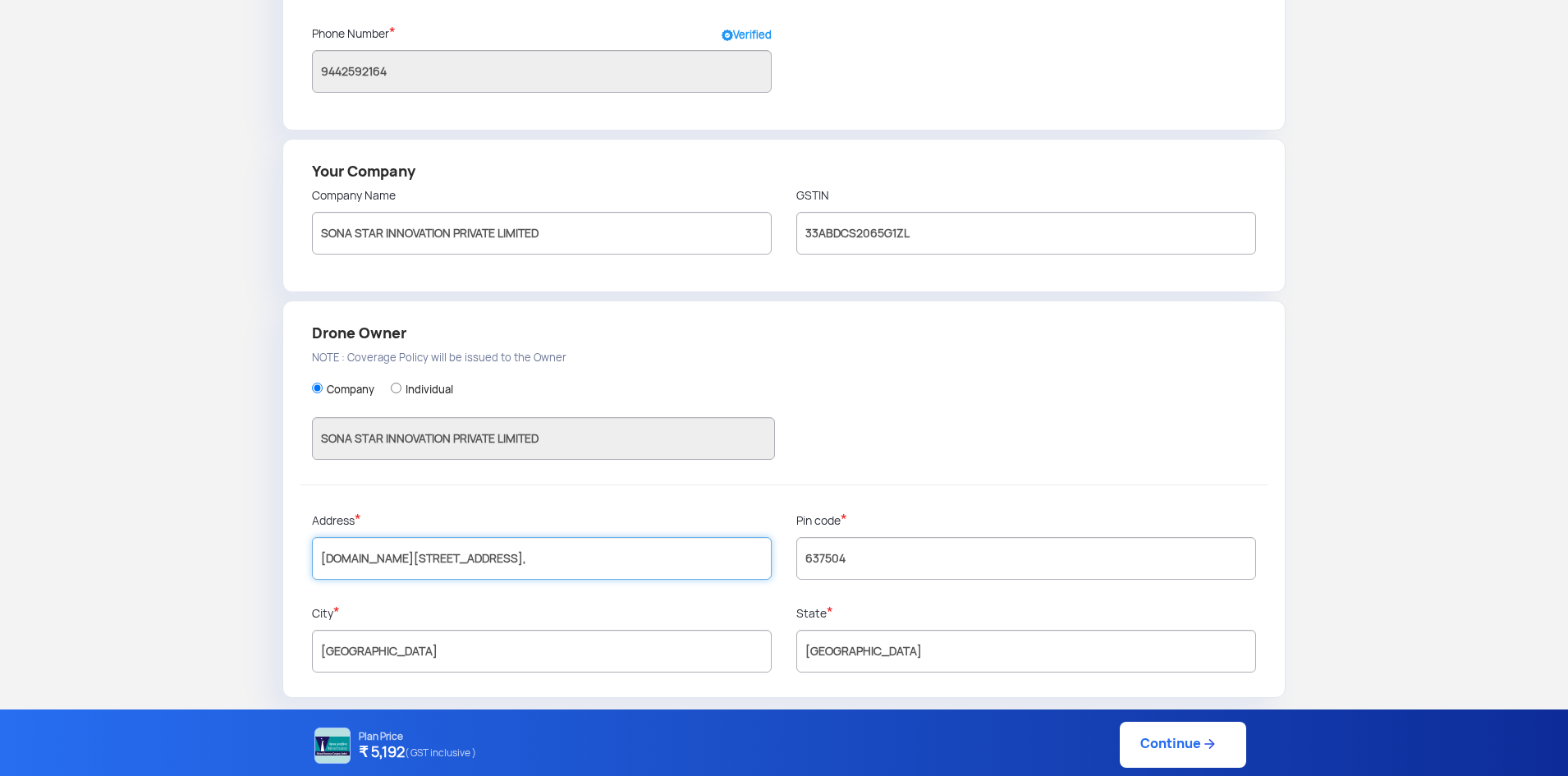
drag, startPoint x: 678, startPoint y: 560, endPoint x: 603, endPoint y: 567, distance: 75.3
click at [603, 567] on input "[DOMAIN_NAME][STREET_ADDRESS]," at bounding box center [541, 559] width 459 height 43
type input "[DOMAIN_NAME][STREET_ADDRESS]"
click at [1179, 755] on link "Continue" at bounding box center [1183, 744] width 127 height 46
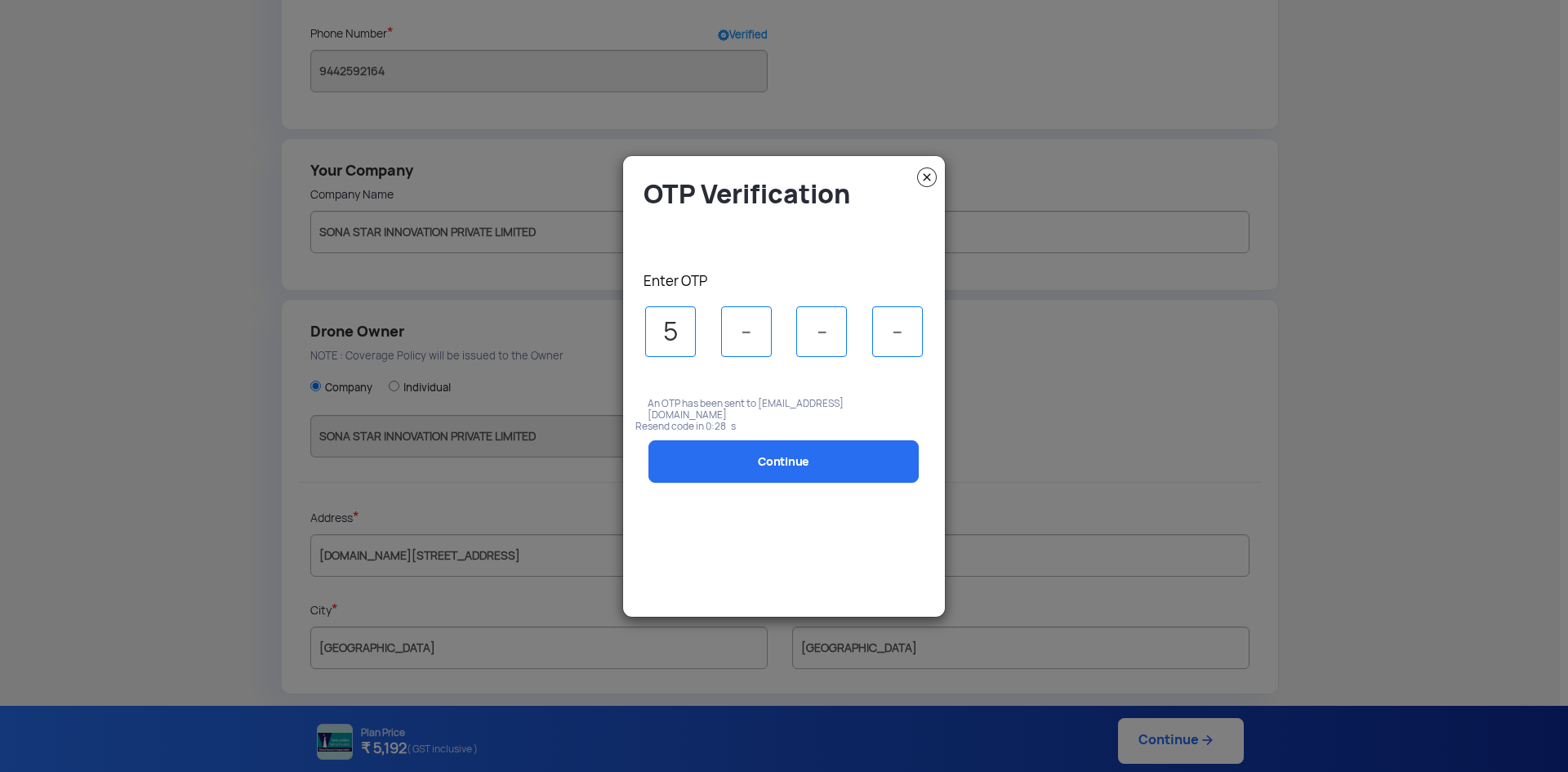
type input "5"
type input "3"
type input "6"
type input "3"
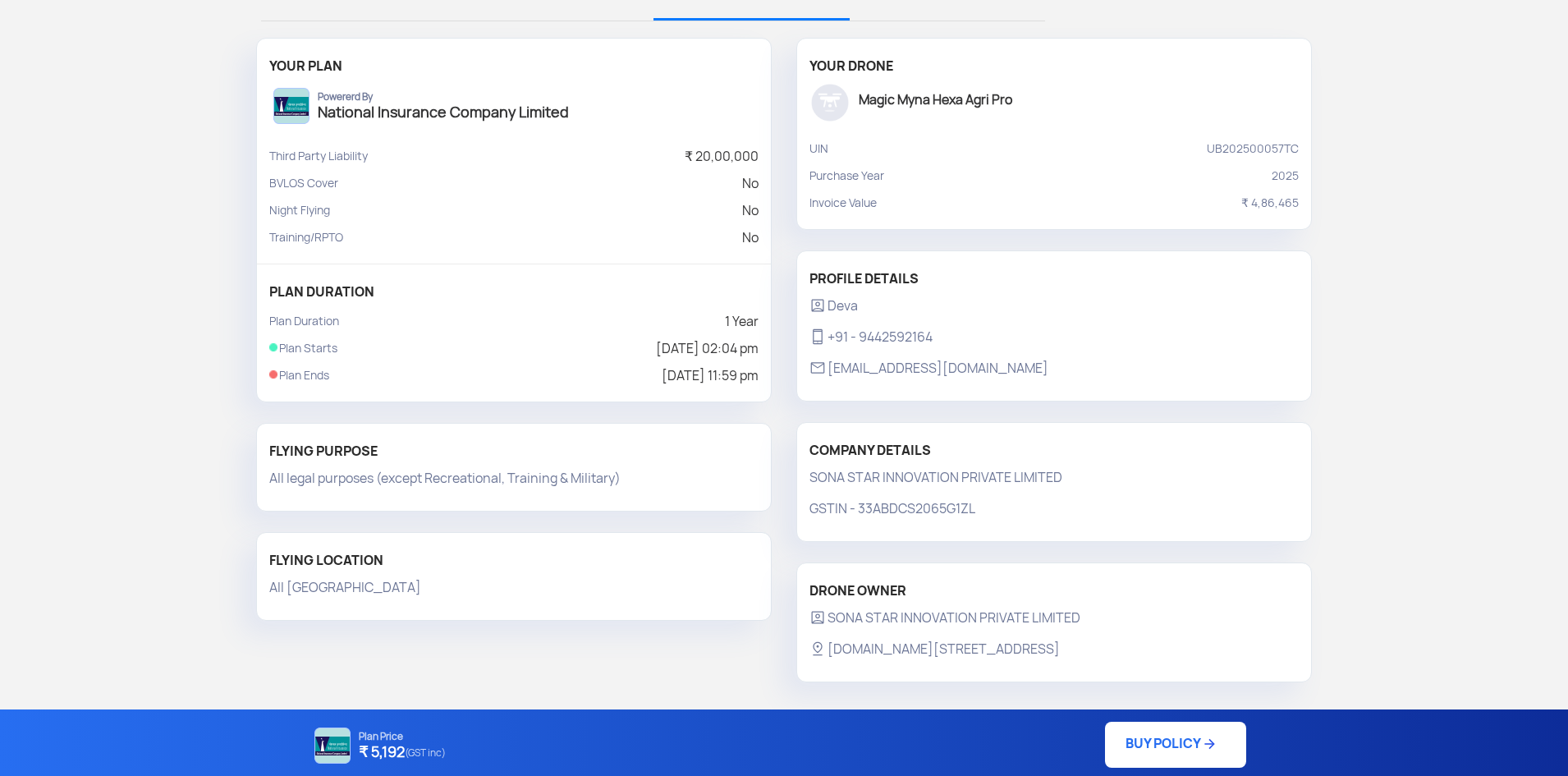
scroll to position [107, 0]
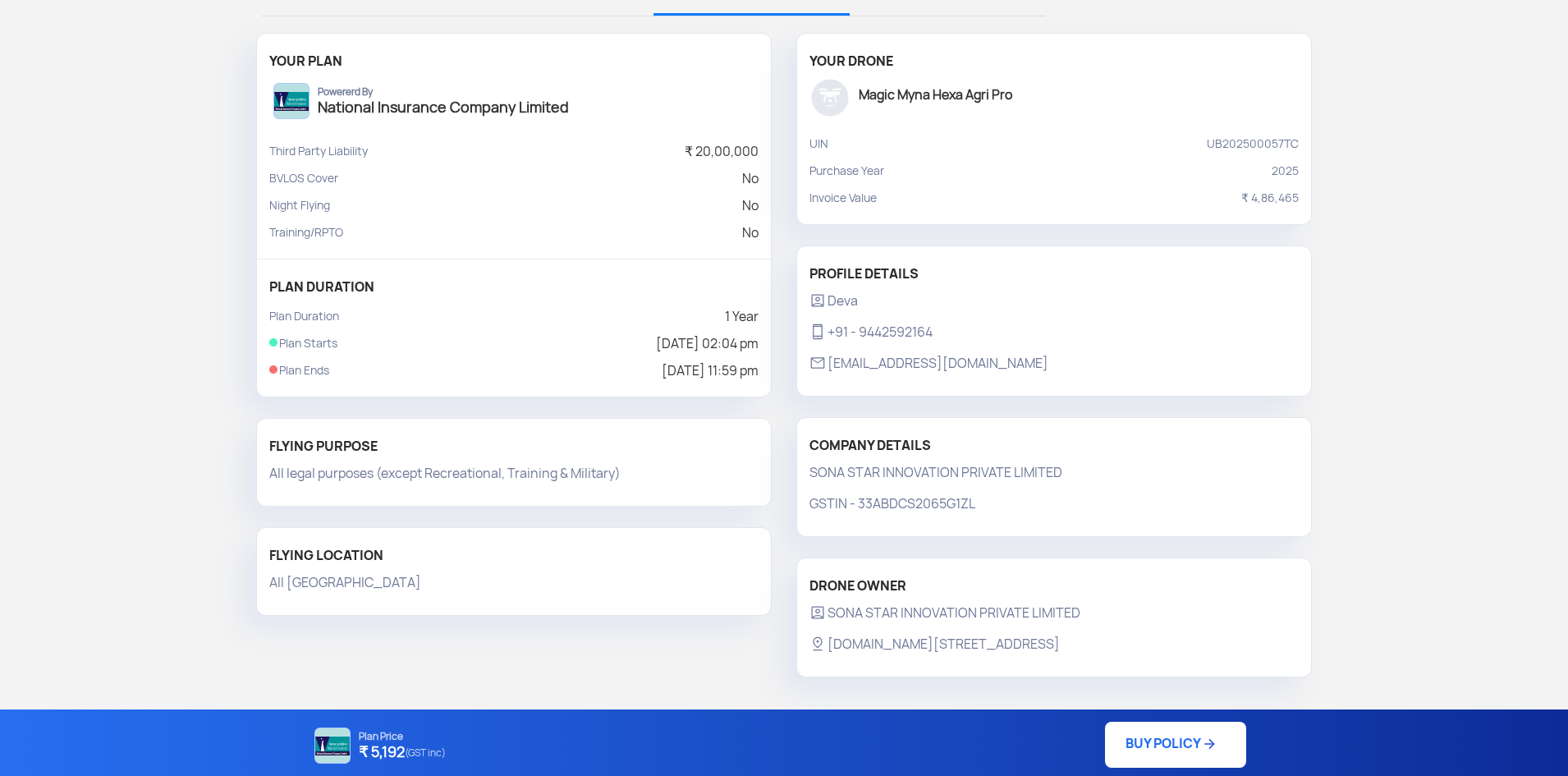
drag, startPoint x: 337, startPoint y: 348, endPoint x: 757, endPoint y: 369, distance: 420.5
click at [757, 369] on div "PLAN DURATION Plan Duration 1 Year Plan Starts [DATE] 02:04 pm Plan Ends [DATE]…" at bounding box center [514, 328] width 514 height 112
click at [1171, 748] on link "BUY POLICY" at bounding box center [1176, 744] width 141 height 46
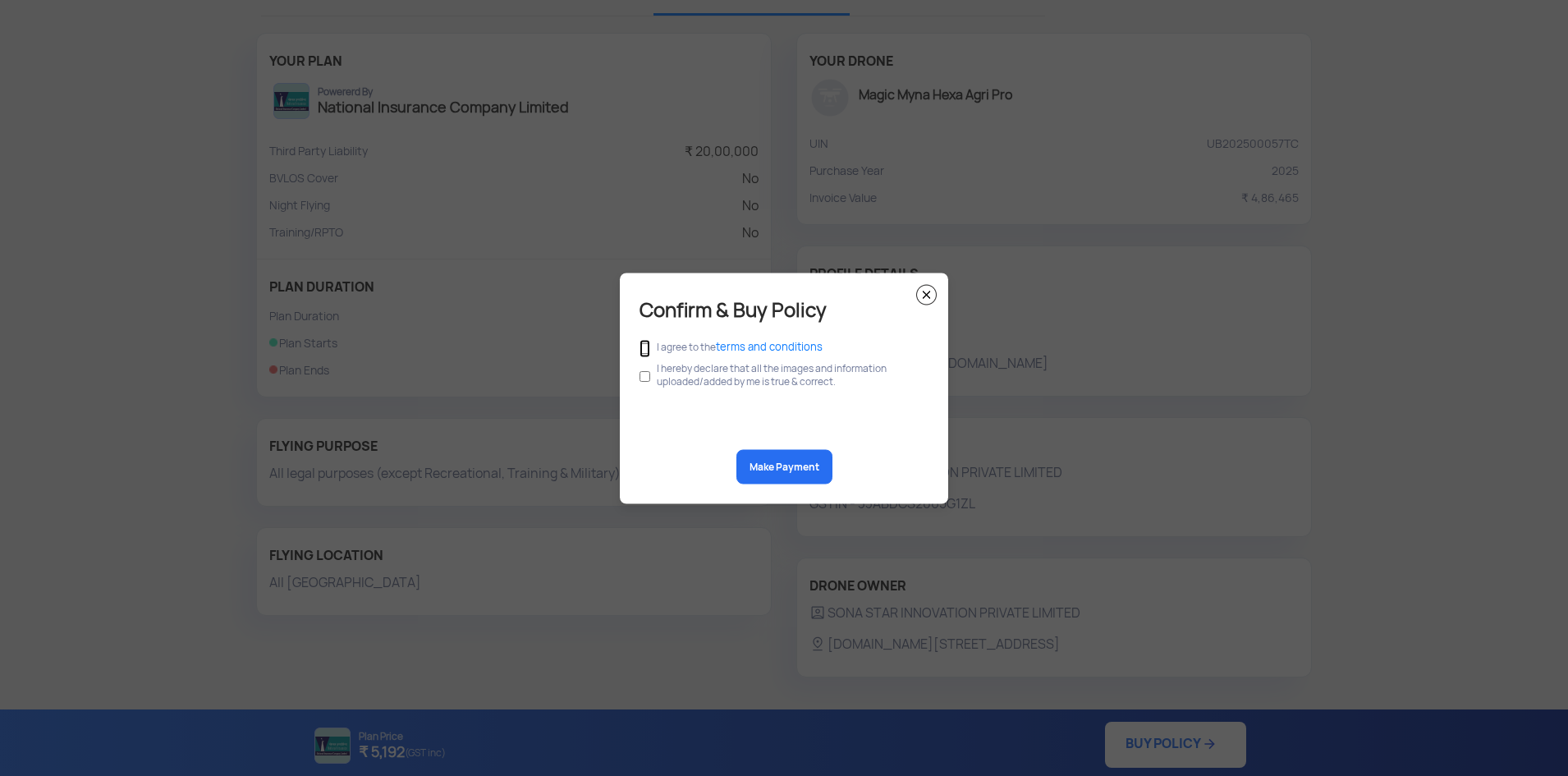
click at [645, 349] on input "checkbox" at bounding box center [645, 347] width 10 height 18
checkbox input "true"
click at [646, 379] on input "checkbox" at bounding box center [645, 376] width 10 height 31
checkbox input "true"
click at [771, 476] on button "Make Payment" at bounding box center [784, 466] width 96 height 34
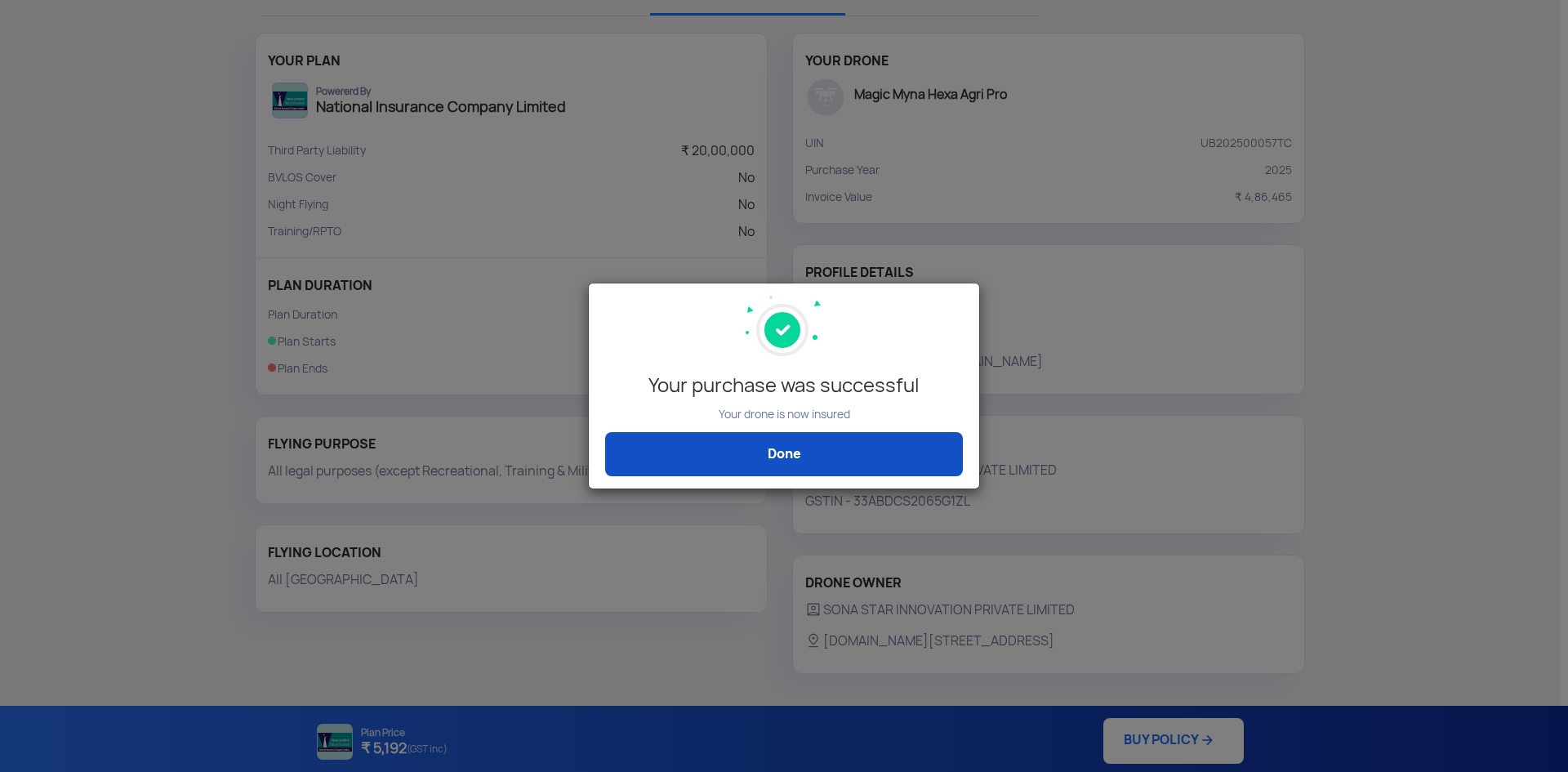
click at [932, 455] on link "Done" at bounding box center [784, 454] width 358 height 44
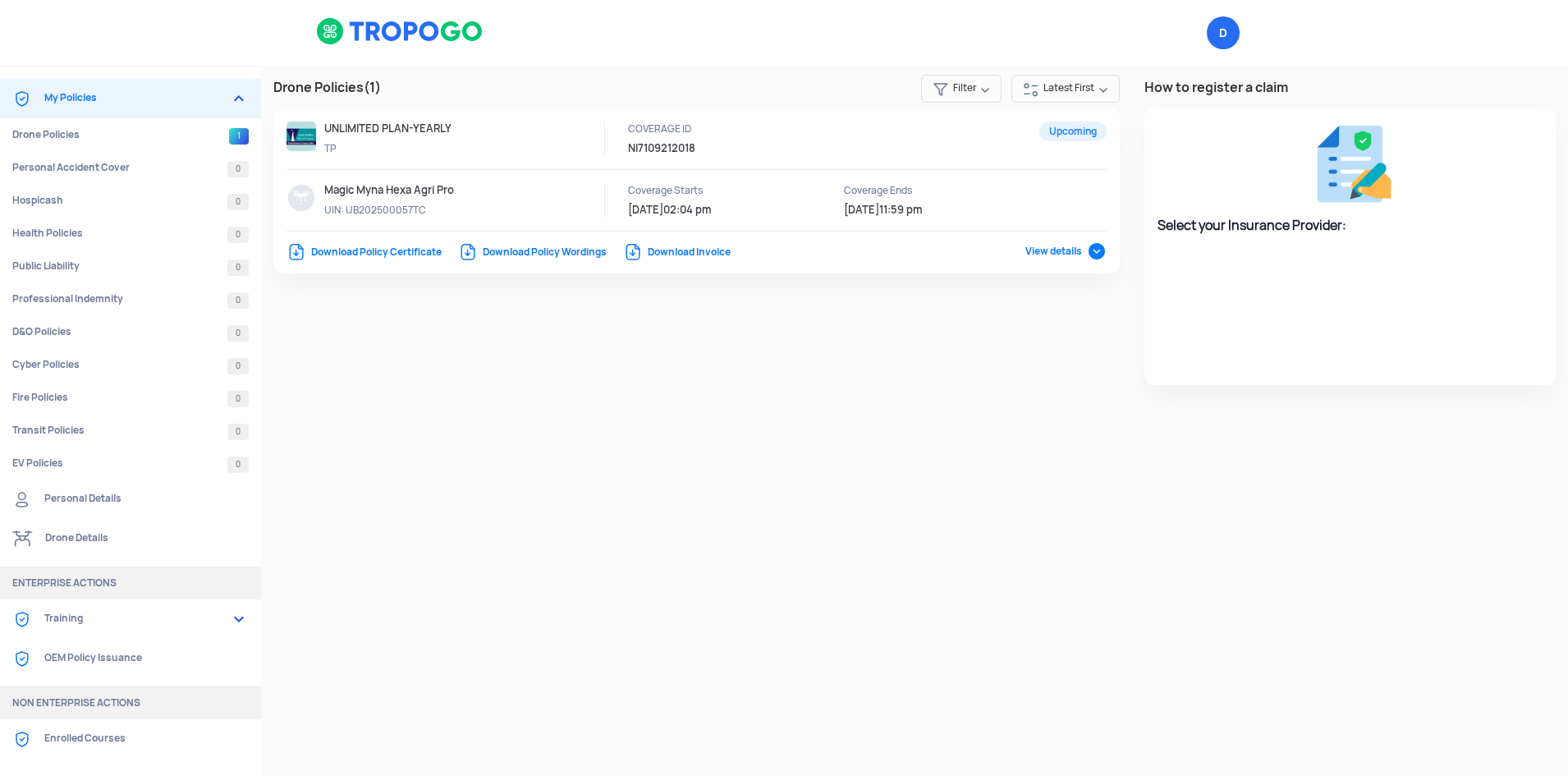
select select "National Insurance"
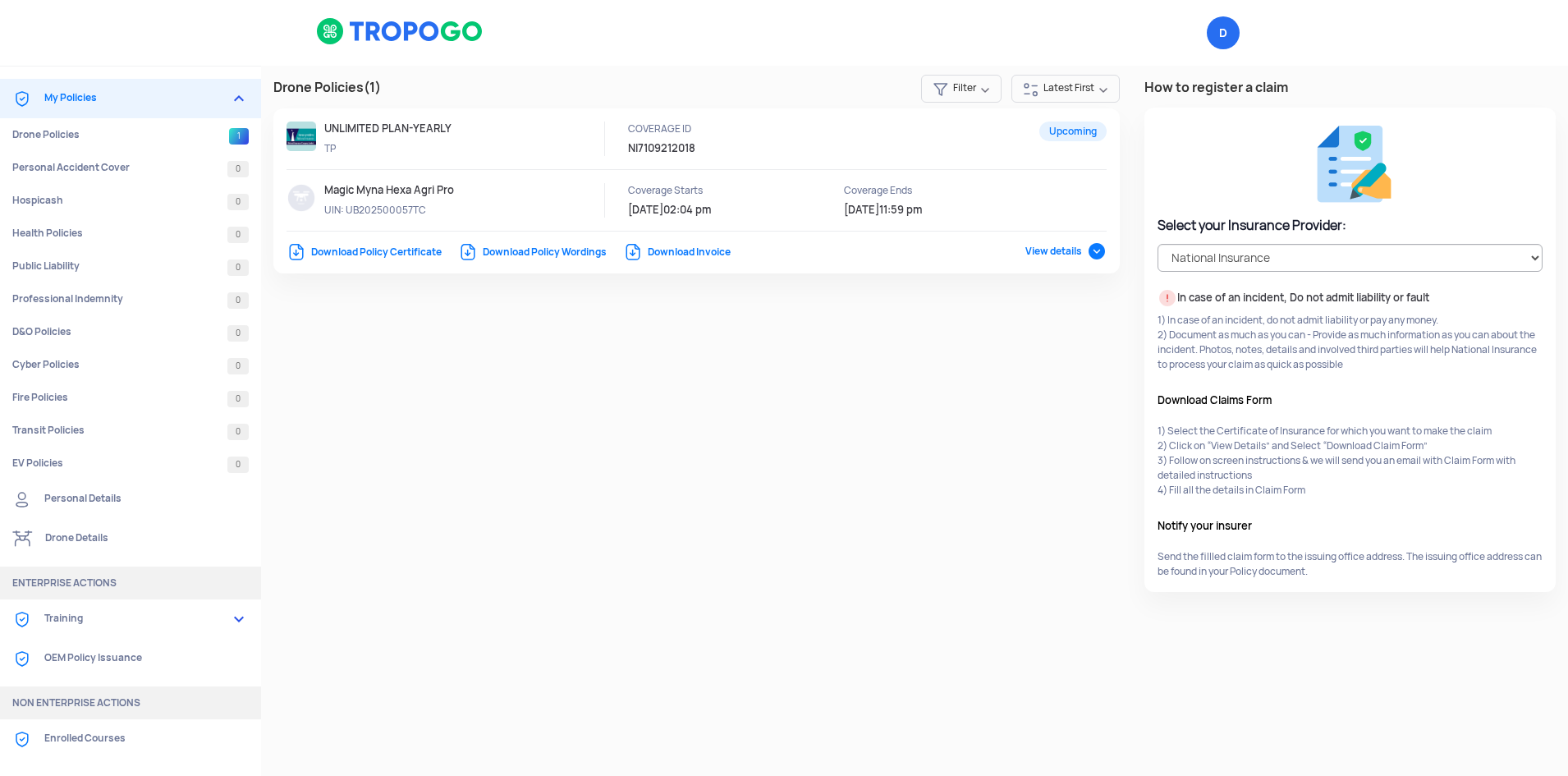
click at [368, 250] on link "Download Policy Certificate" at bounding box center [364, 252] width 155 height 13
click at [539, 253] on link "Download Policy Wordings" at bounding box center [532, 252] width 148 height 13
click at [691, 252] on link "Download Invoice" at bounding box center [677, 252] width 108 height 13
click at [472, 256] on link "Download Policy Wordings" at bounding box center [532, 252] width 148 height 13
drag, startPoint x: 1322, startPoint y: 333, endPoint x: 1419, endPoint y: 369, distance: 103.5
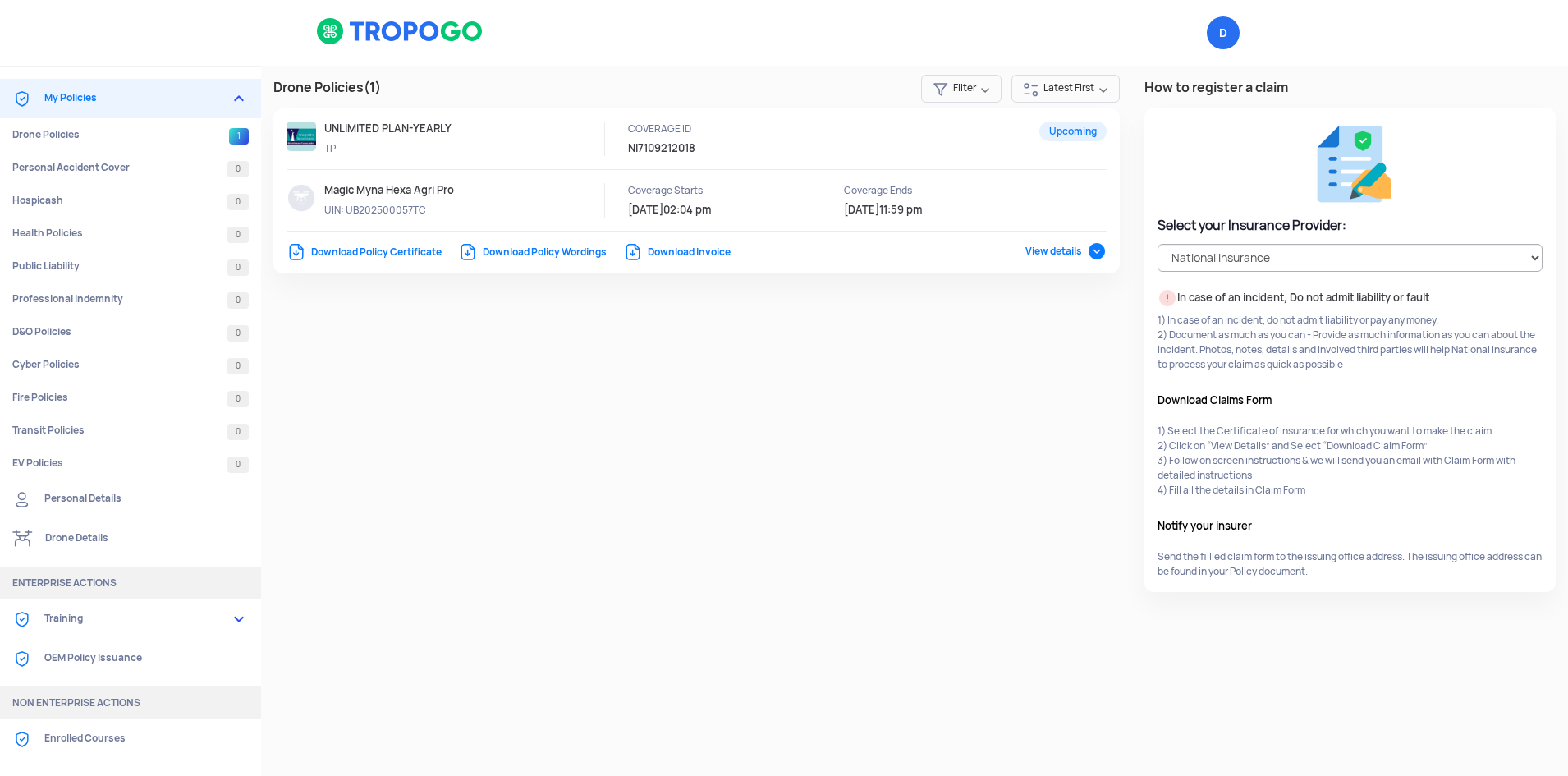
click at [1419, 369] on p "1) In case of an incident, do not admit liability or pay any money. 2) Document…" at bounding box center [1350, 342] width 385 height 59
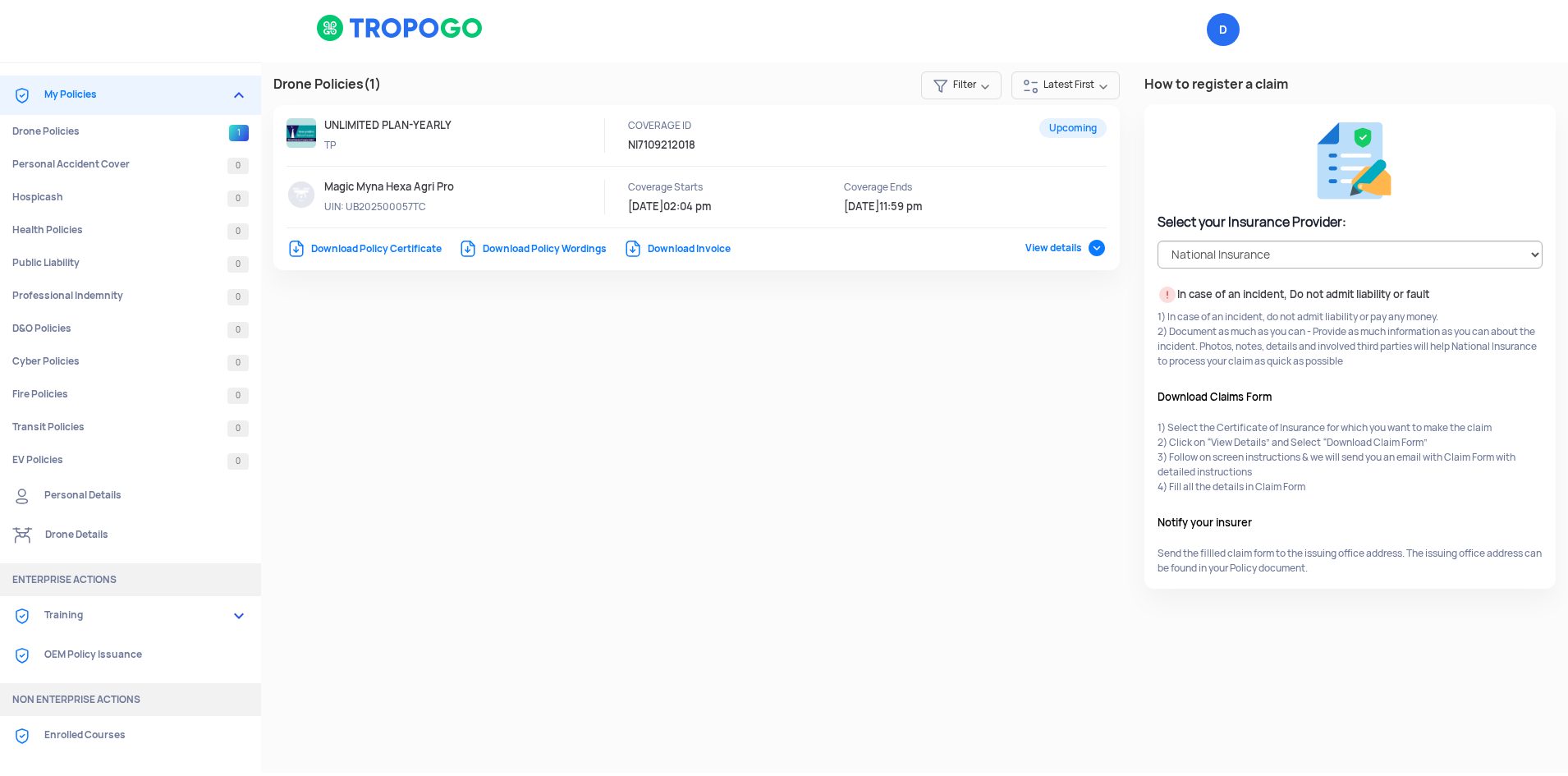
click at [840, 407] on div "Drone Policies (1) Filter Latest First Upcoming UNLIMITED PLAN-YEARLY TP COVERA…" at bounding box center [915, 332] width 1307 height 540
click at [316, 128] on img at bounding box center [301, 133] width 29 height 29
click at [717, 433] on div "Drone Policies (1) Filter Latest First Upcoming UNLIMITED PLAN-YEARLY TP COVERA…" at bounding box center [915, 332] width 1307 height 540
